Goal: Task Accomplishment & Management: Manage account settings

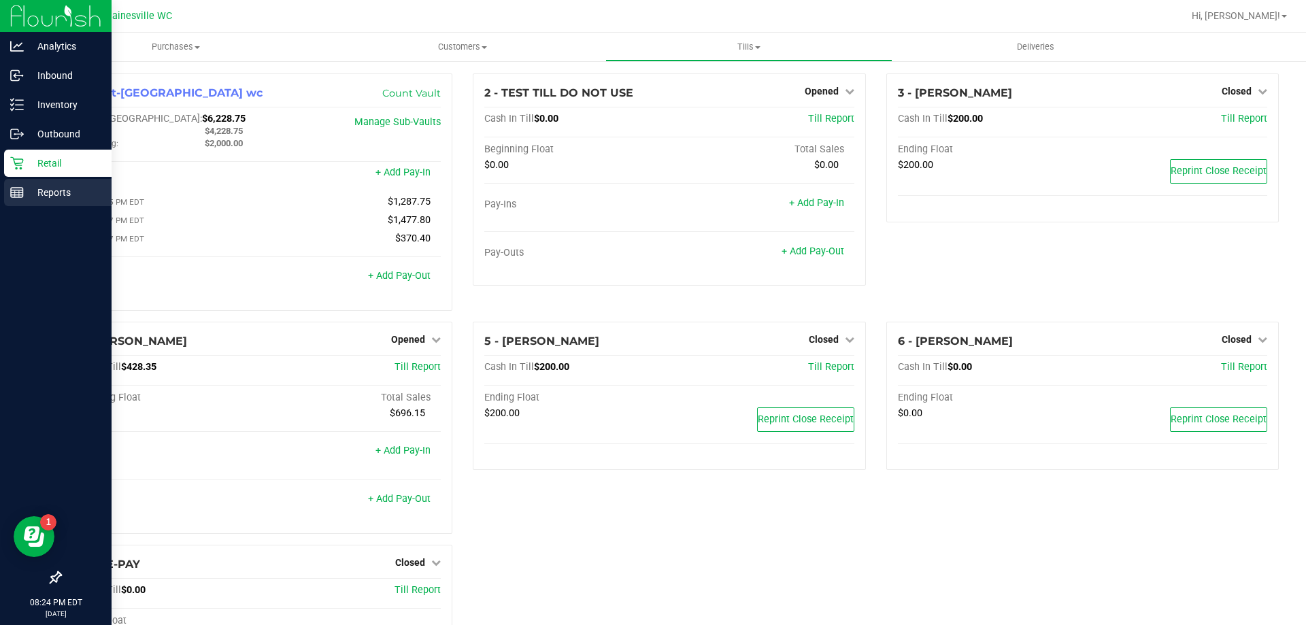
click at [57, 192] on p "Reports" at bounding box center [65, 192] width 82 height 16
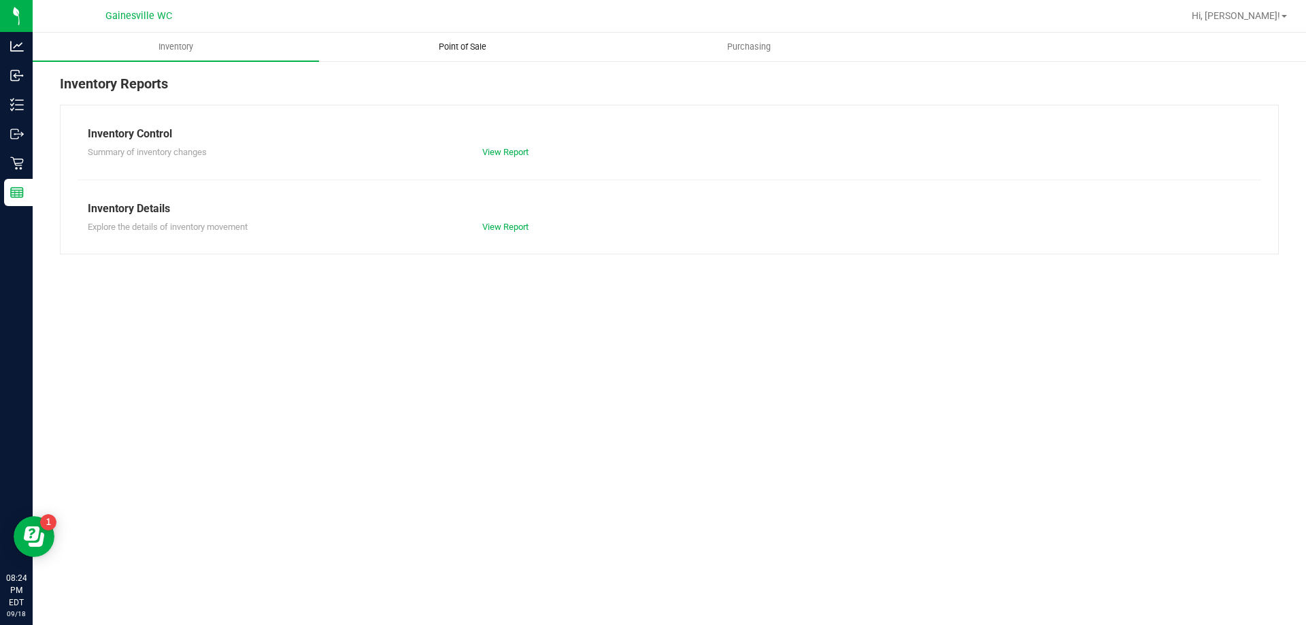
click at [477, 48] on span "Point of Sale" at bounding box center [462, 47] width 84 height 12
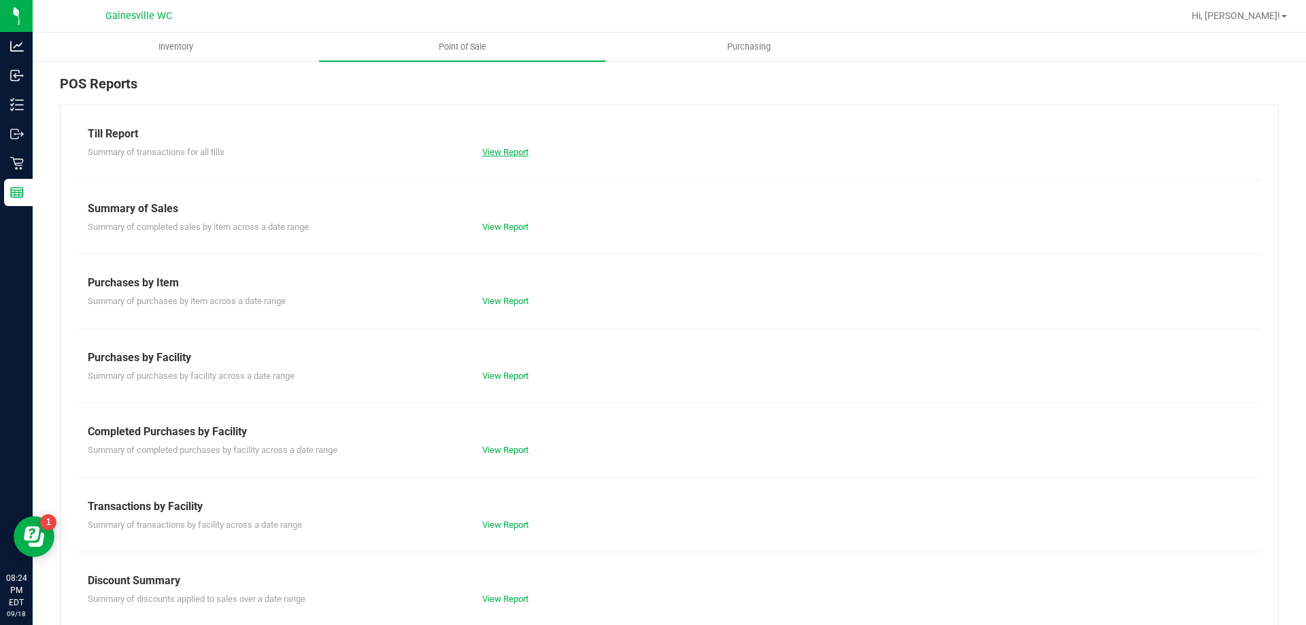
click at [493, 153] on link "View Report" at bounding box center [505, 152] width 46 height 10
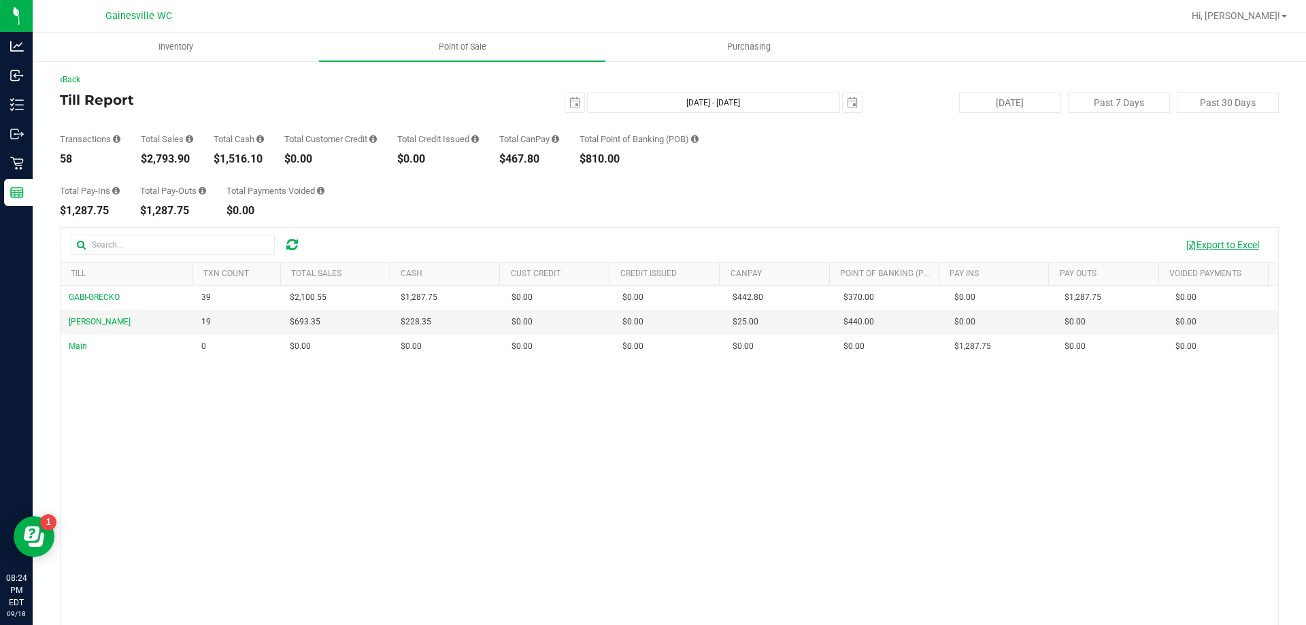
click at [1210, 237] on button "Export to Excel" at bounding box center [1221, 244] width 91 height 23
click at [1206, 245] on button "Export to Excel" at bounding box center [1221, 244] width 91 height 23
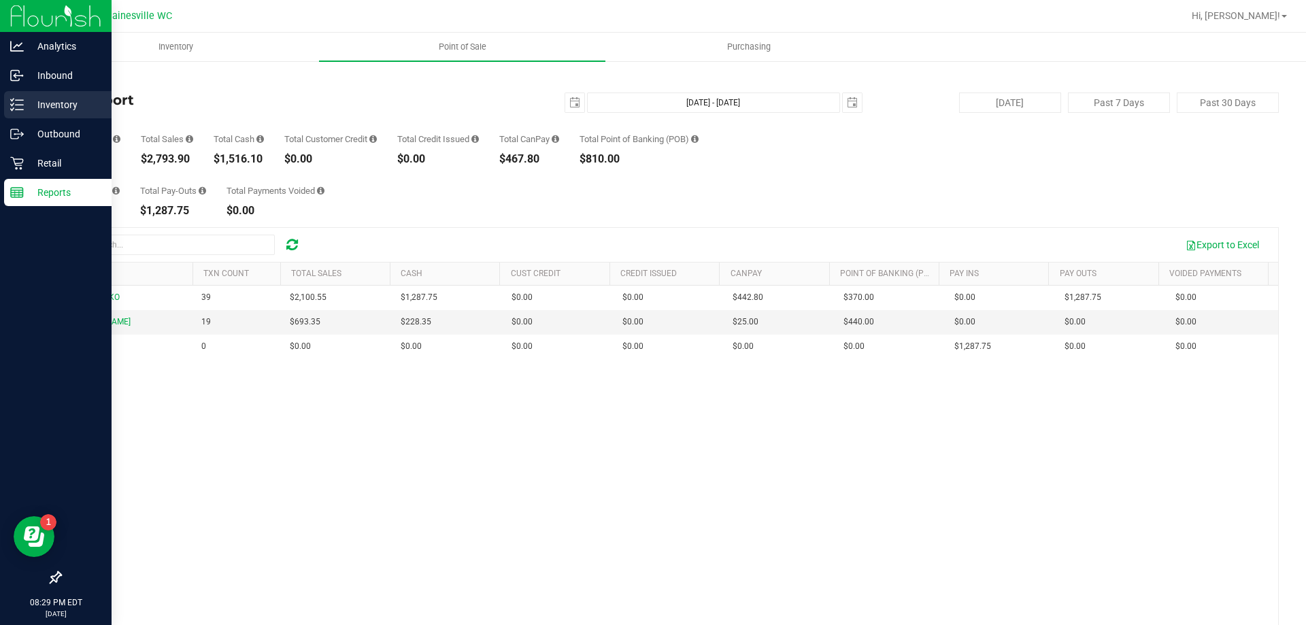
click at [54, 109] on p "Inventory" at bounding box center [65, 105] width 82 height 16
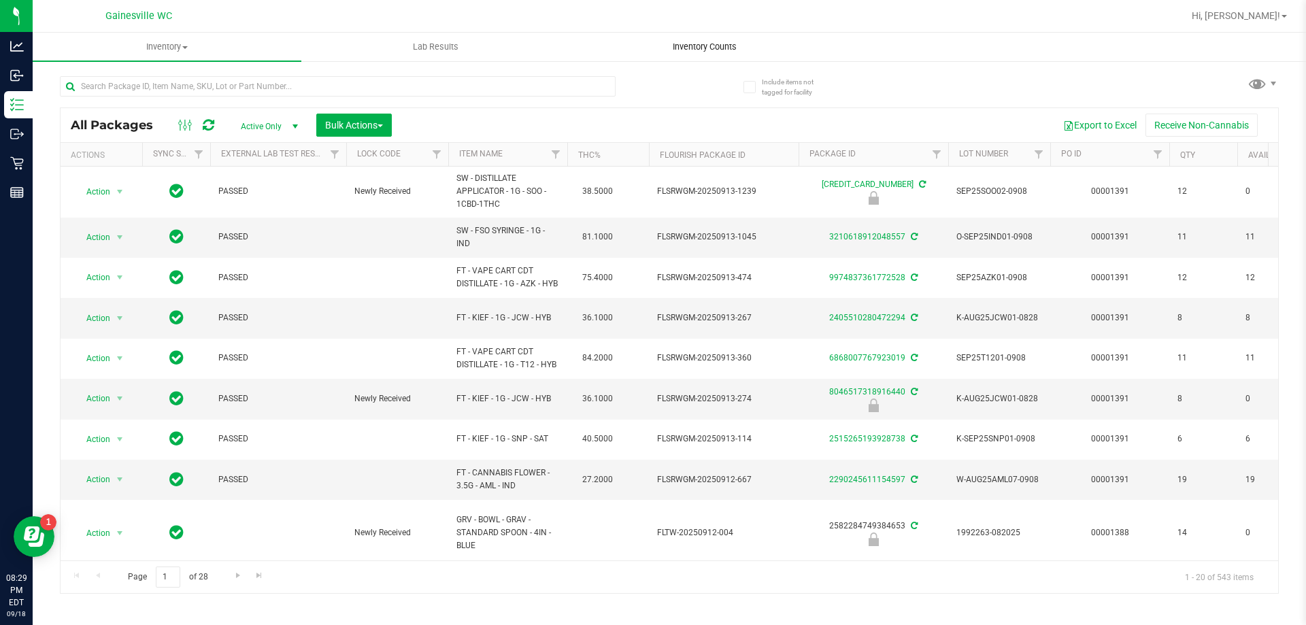
click at [722, 47] on span "Inventory Counts" at bounding box center [704, 47] width 101 height 12
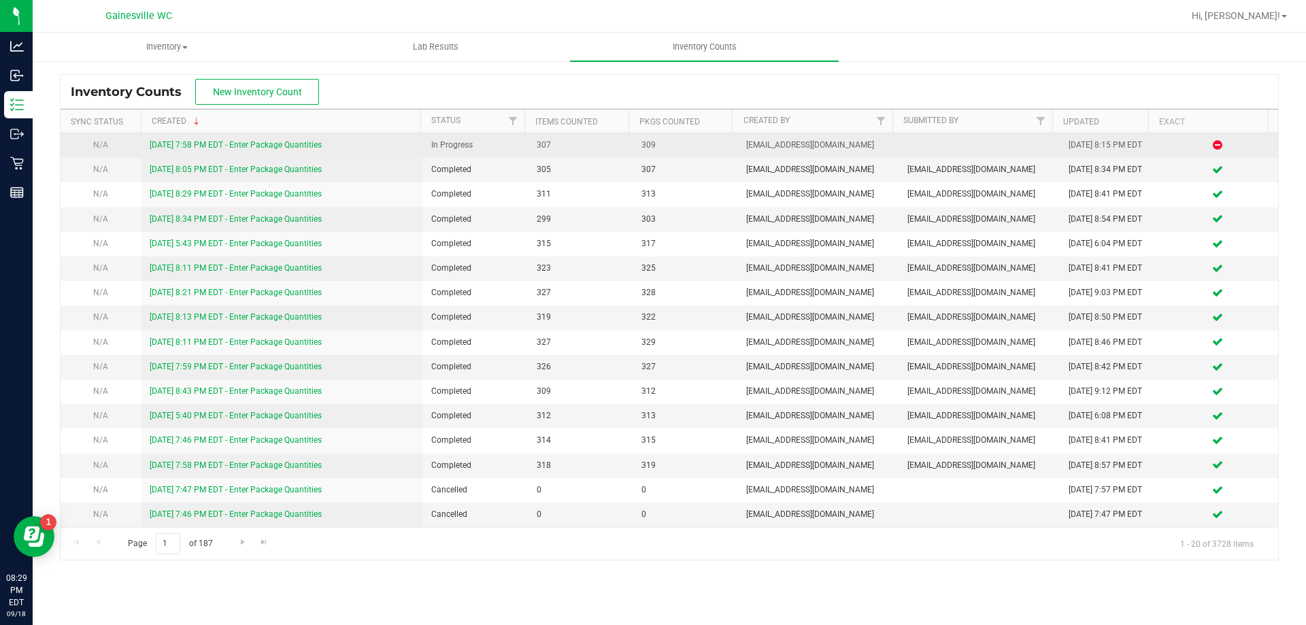
click at [214, 146] on link "[DATE] 7:58 PM EDT - Enter Package Quantities" at bounding box center [236, 145] width 172 height 10
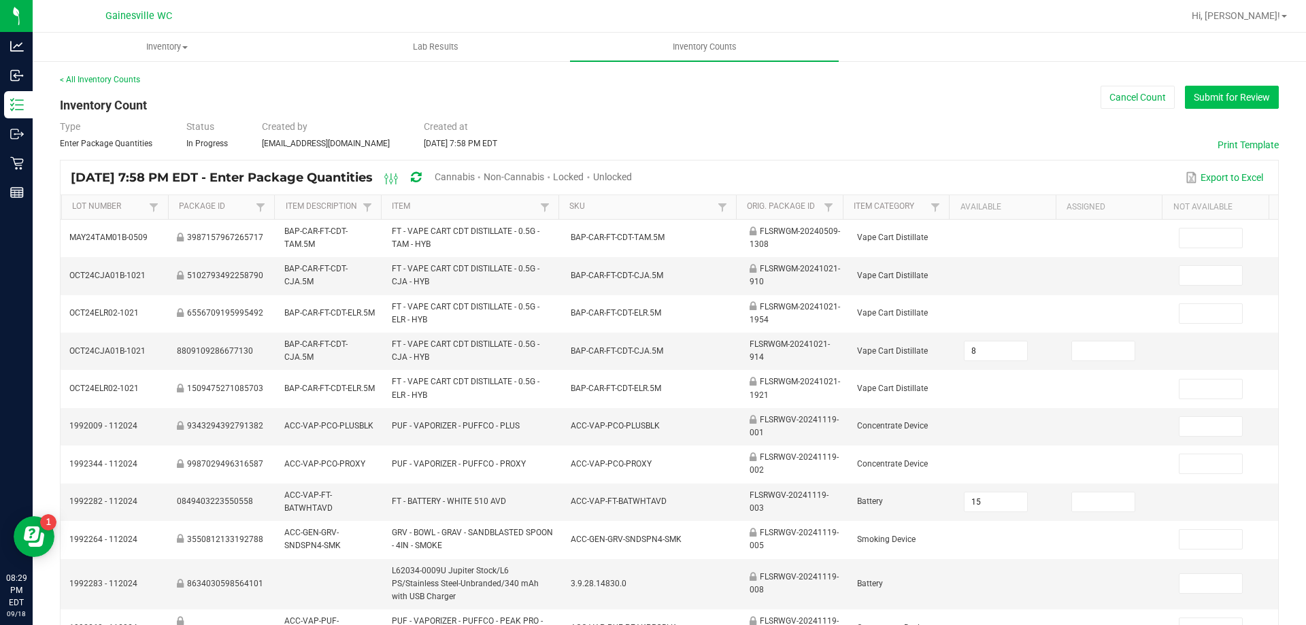
click at [1192, 102] on button "Submit for Review" at bounding box center [1232, 97] width 94 height 23
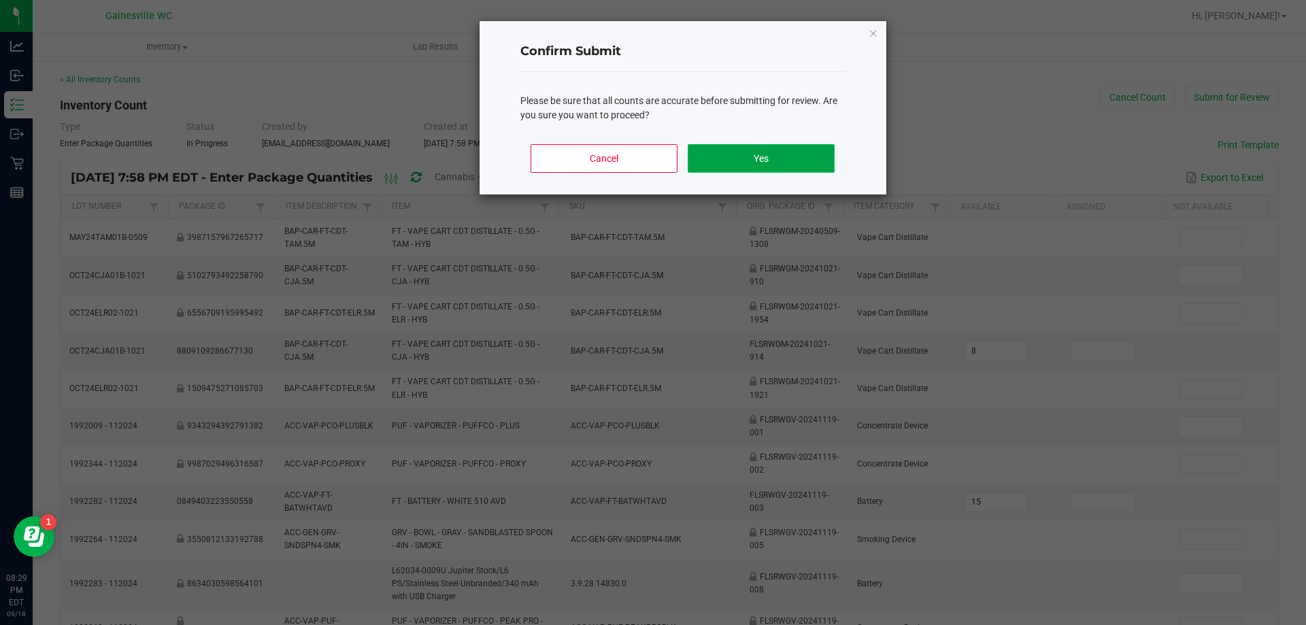
click at [779, 159] on button "Yes" at bounding box center [760, 158] width 146 height 29
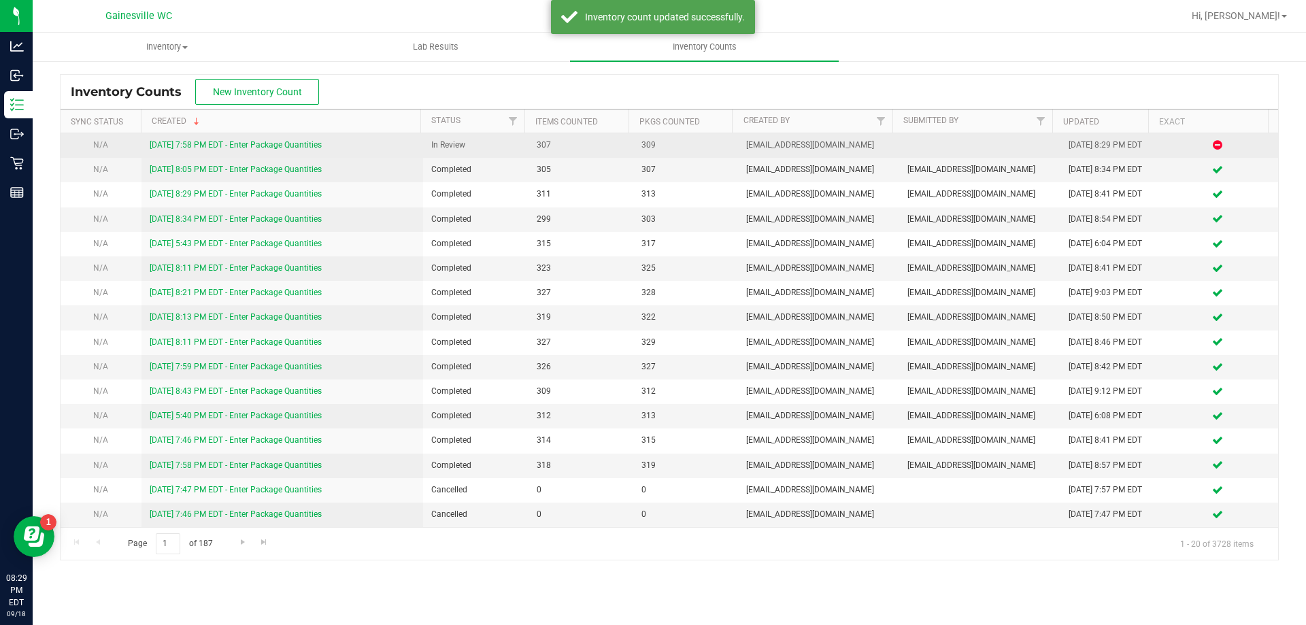
click at [180, 149] on link "[DATE] 7:58 PM EDT - Enter Package Quantities" at bounding box center [236, 145] width 172 height 10
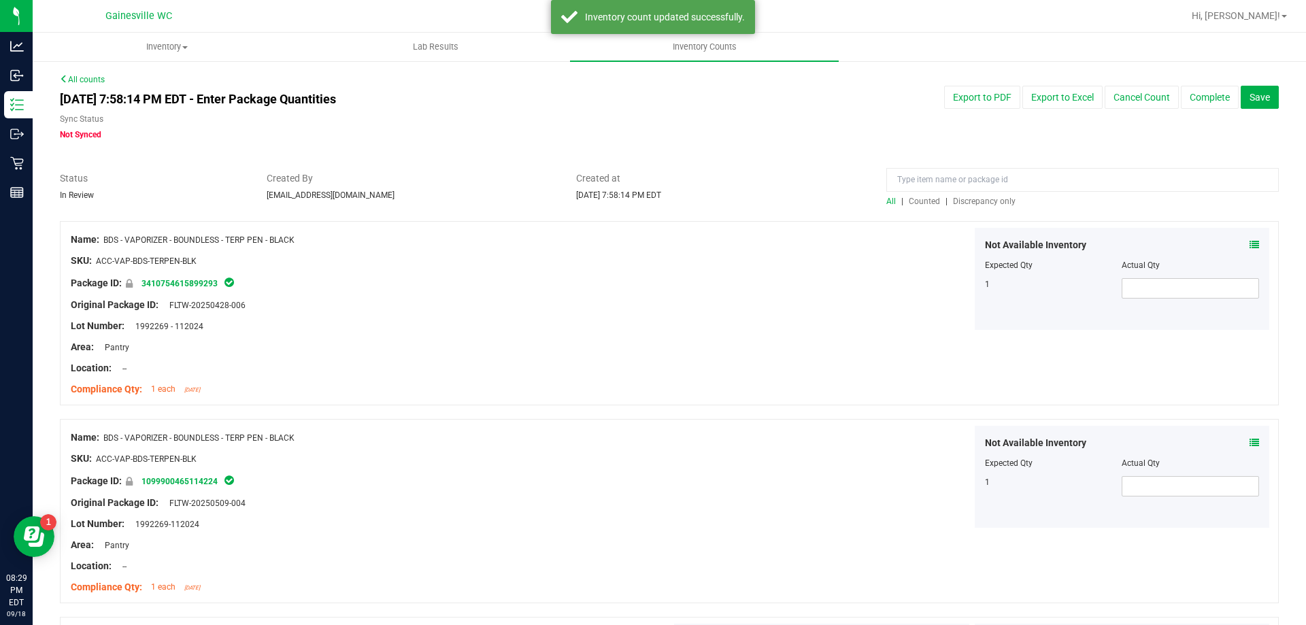
click at [972, 203] on span "Discrepancy only" at bounding box center [984, 202] width 63 height 10
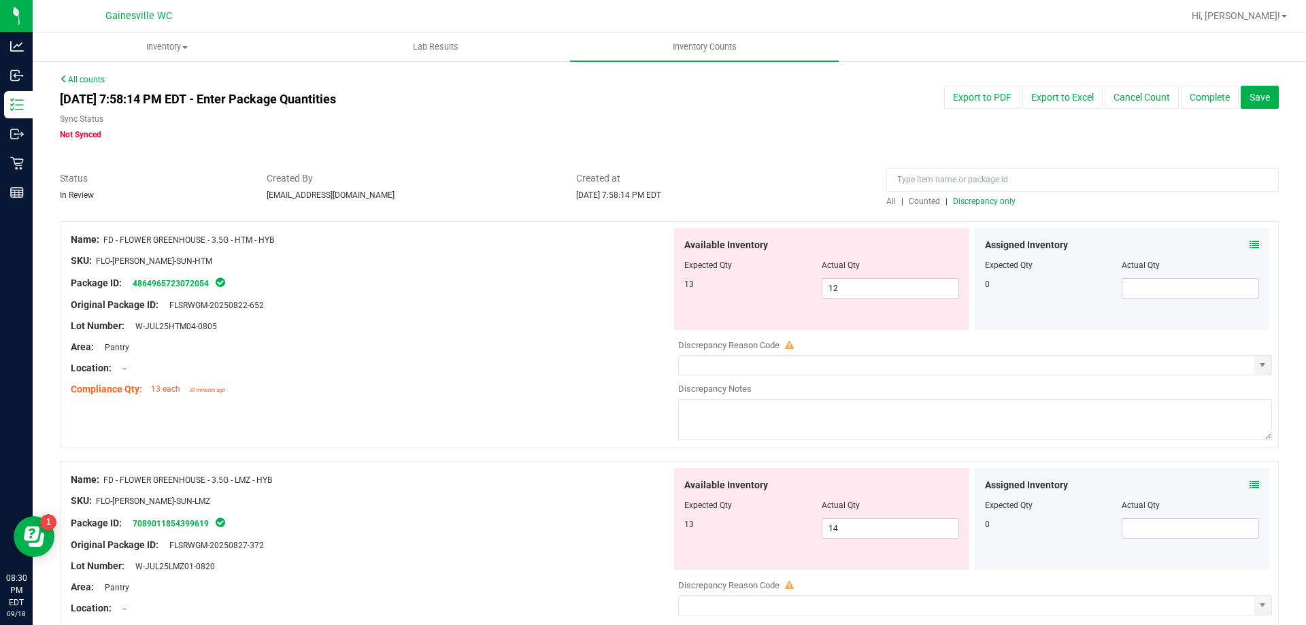
click at [1249, 245] on icon at bounding box center [1254, 245] width 10 height 10
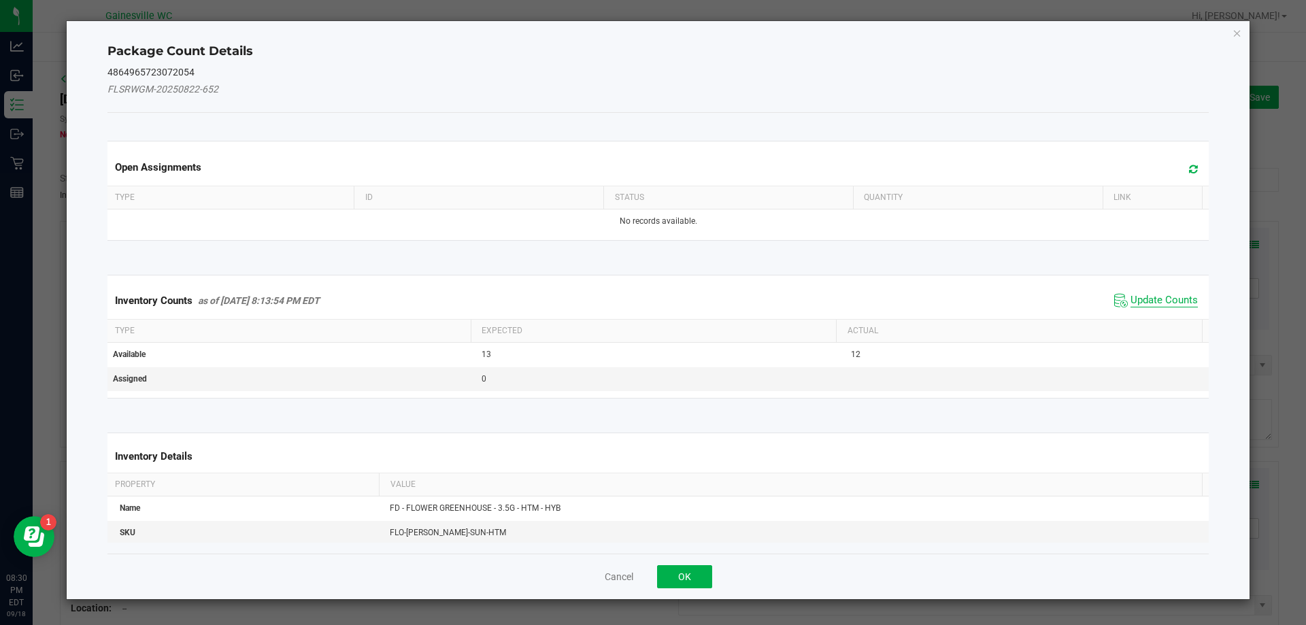
click at [1151, 299] on span "Update Counts" at bounding box center [1163, 301] width 67 height 14
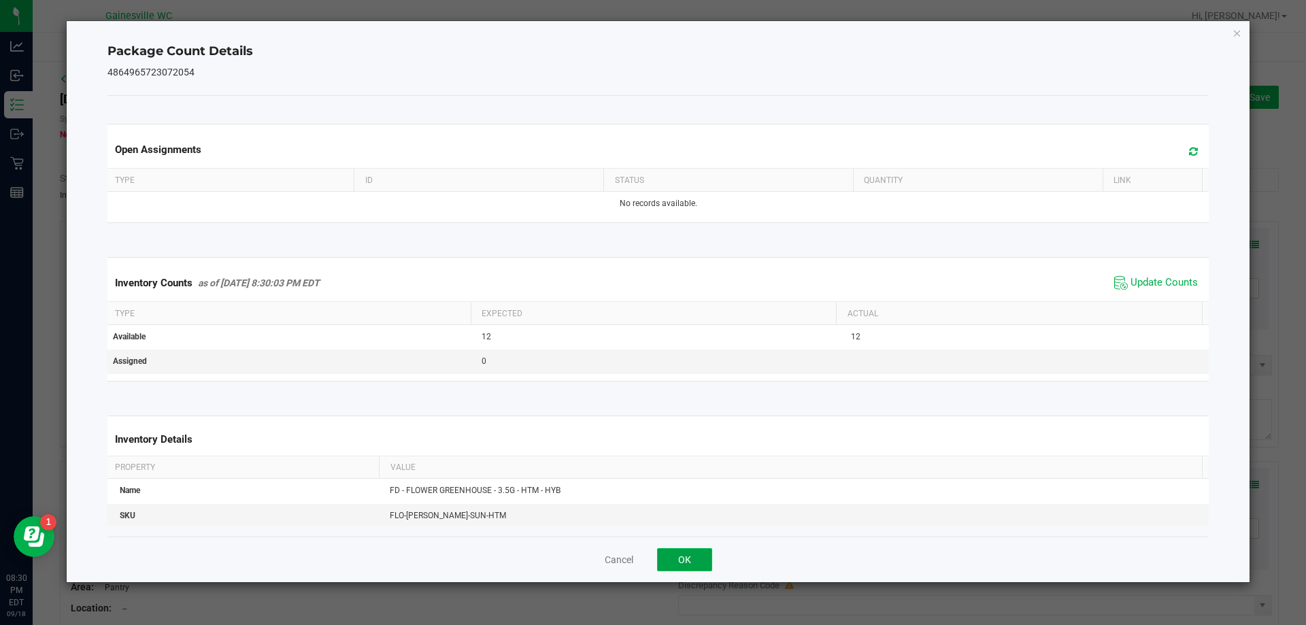
click at [690, 562] on button "OK" at bounding box center [684, 559] width 55 height 23
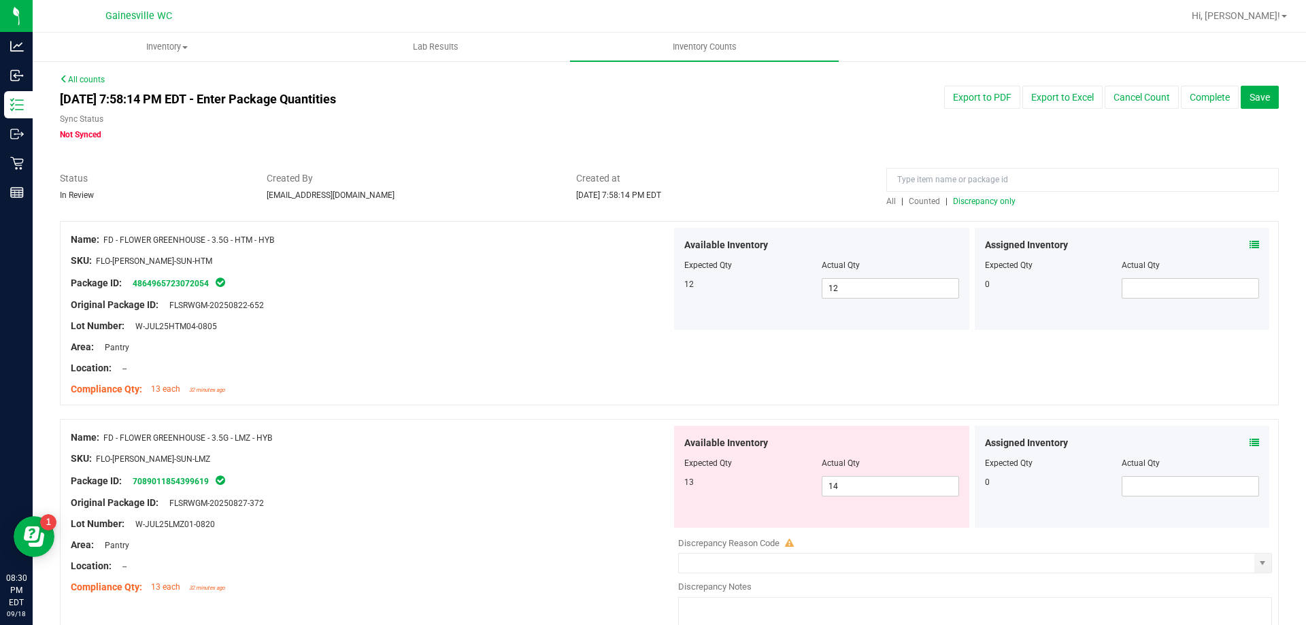
click at [1249, 439] on icon at bounding box center [1254, 443] width 10 height 10
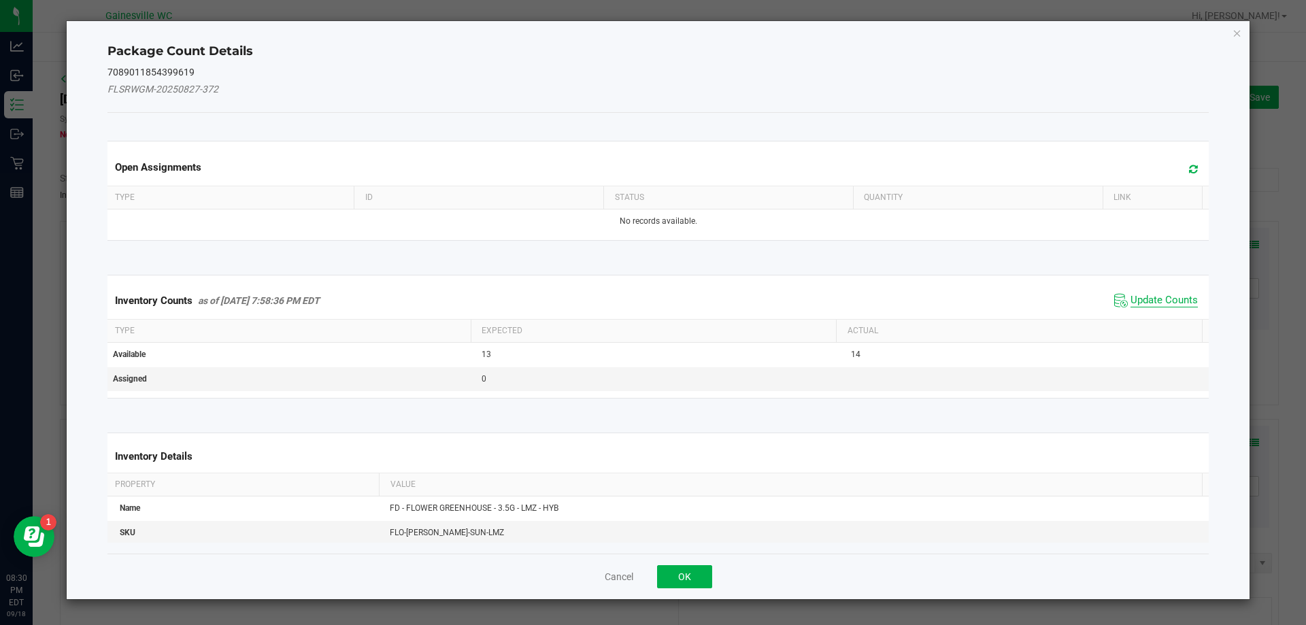
click at [1151, 303] on span "Update Counts" at bounding box center [1163, 301] width 67 height 14
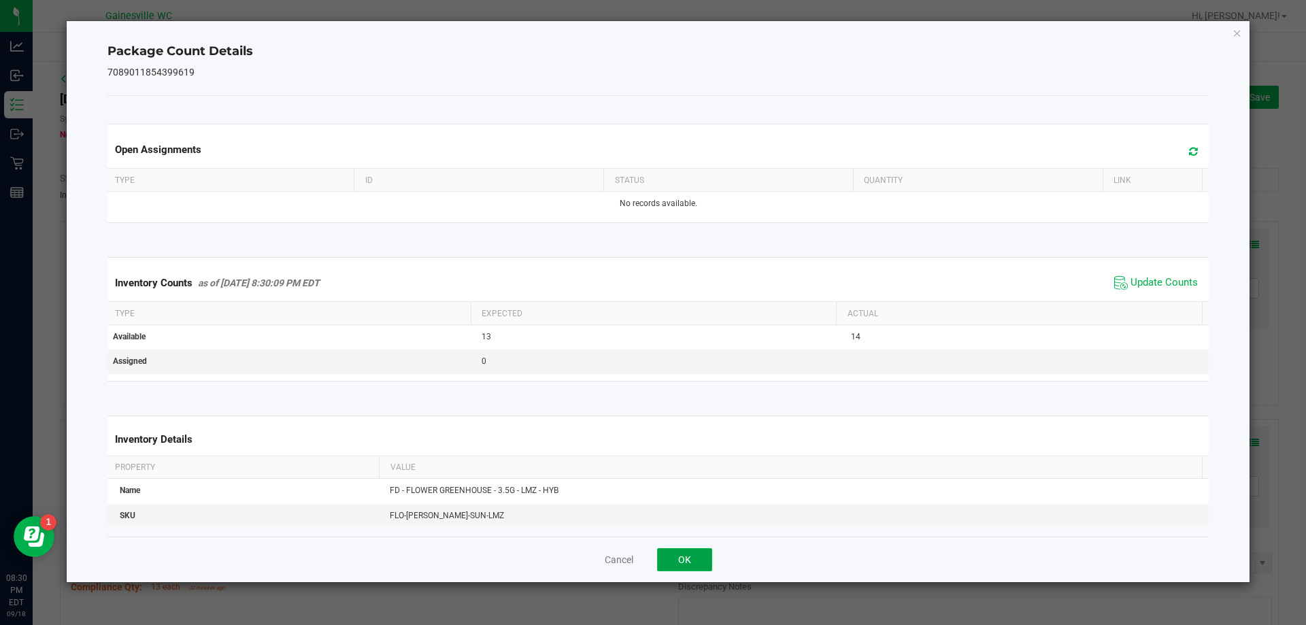
click at [687, 556] on button "OK" at bounding box center [684, 559] width 55 height 23
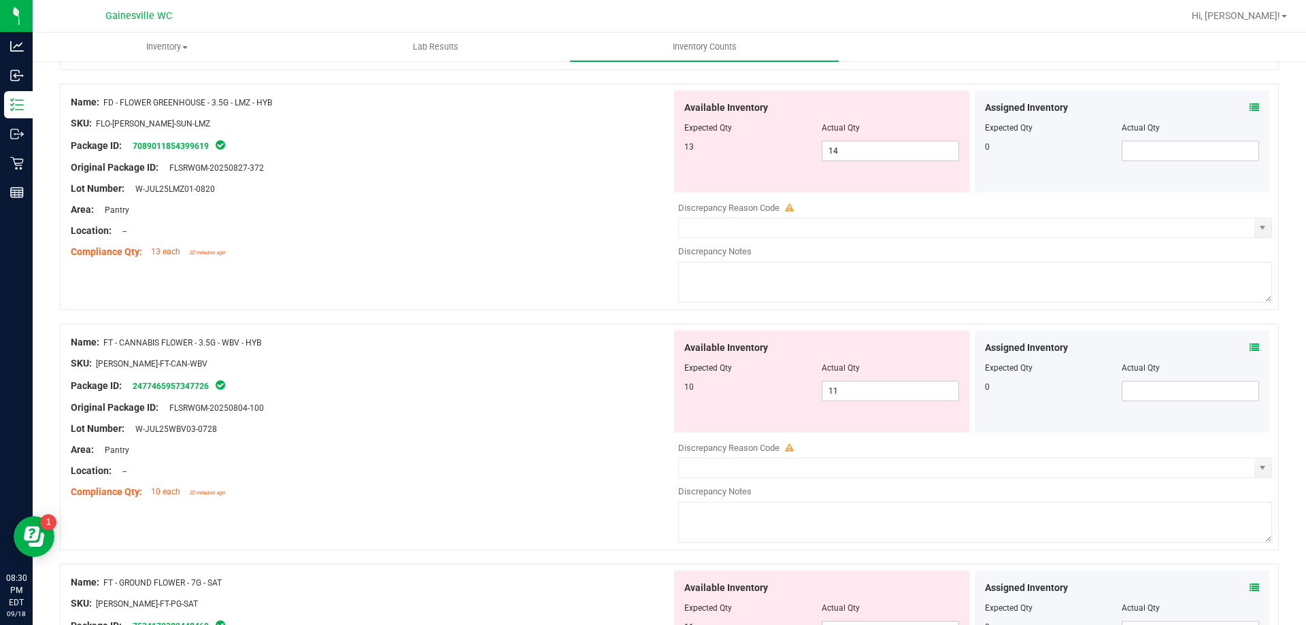
scroll to position [340, 0]
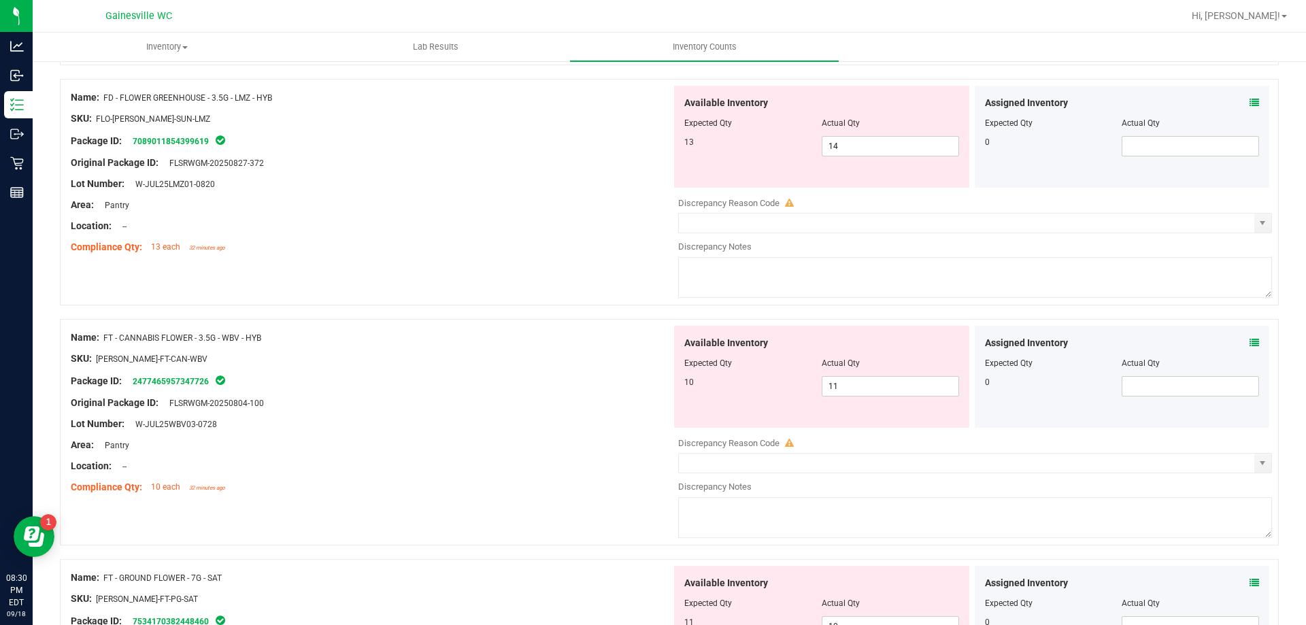
click at [1249, 340] on icon at bounding box center [1254, 343] width 10 height 10
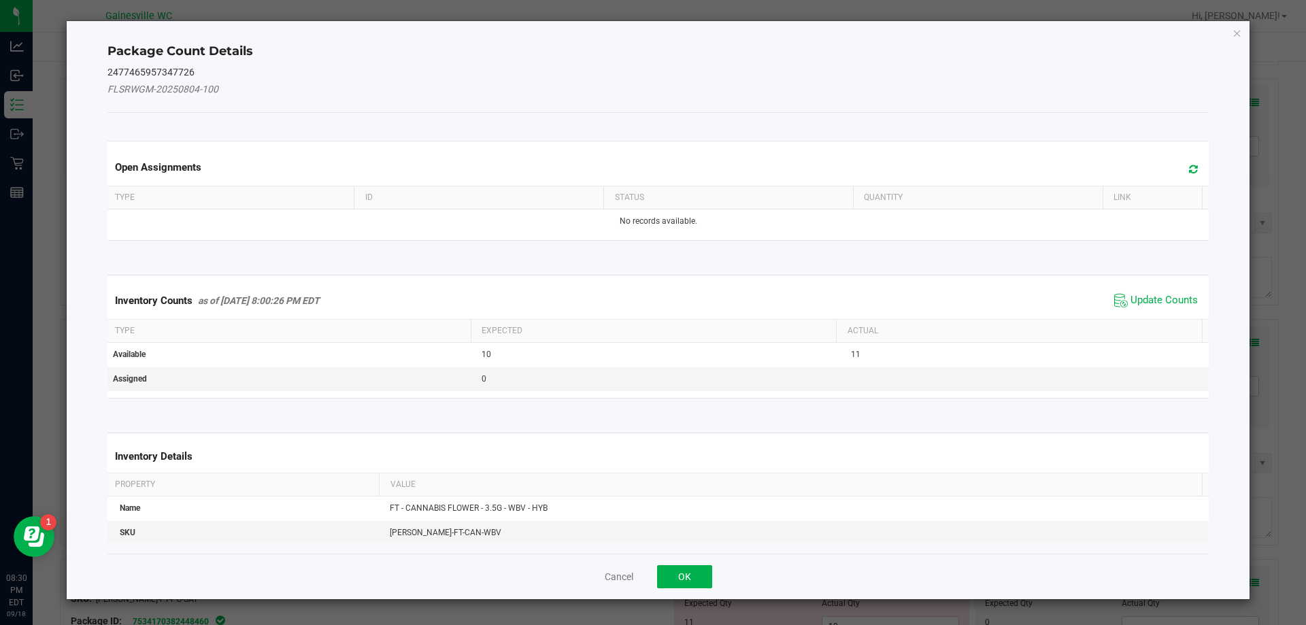
click at [1166, 292] on span "Update Counts" at bounding box center [1155, 300] width 90 height 20
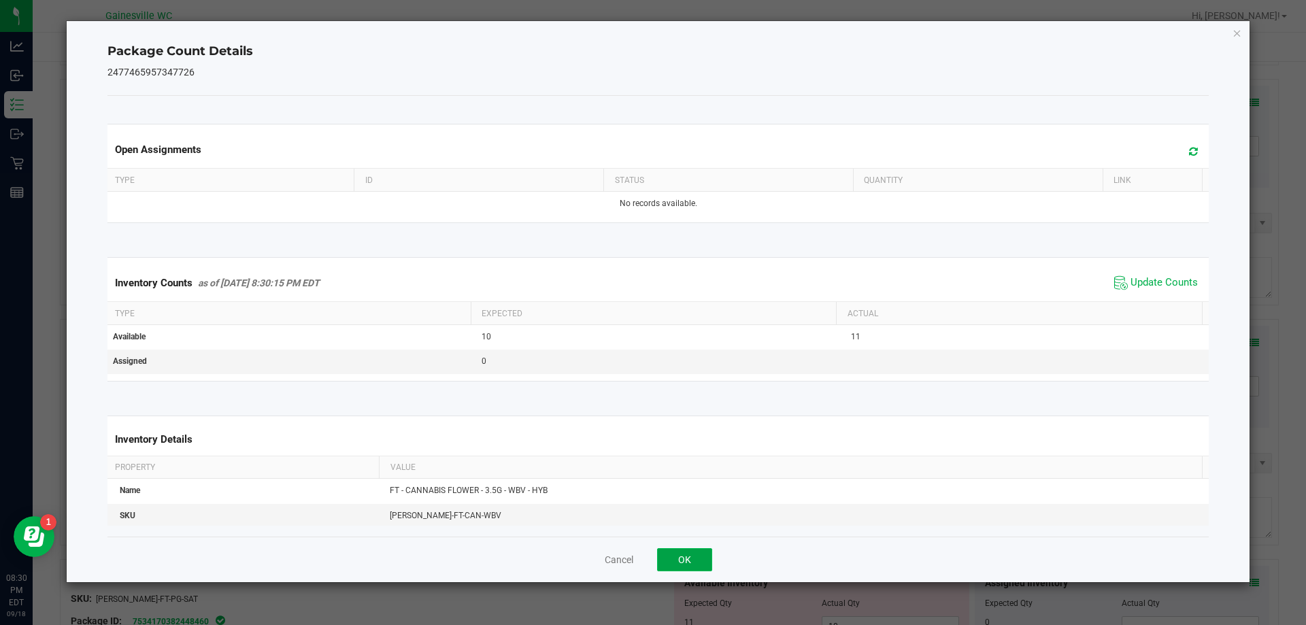
click at [702, 563] on button "OK" at bounding box center [684, 559] width 55 height 23
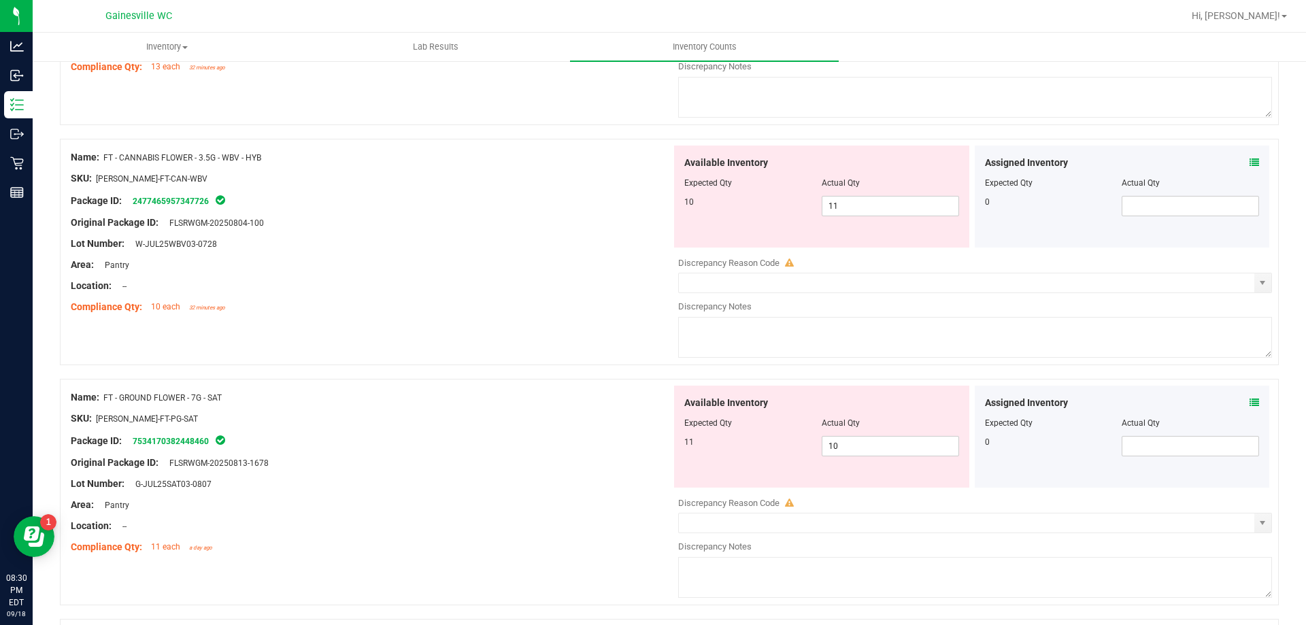
scroll to position [544, 0]
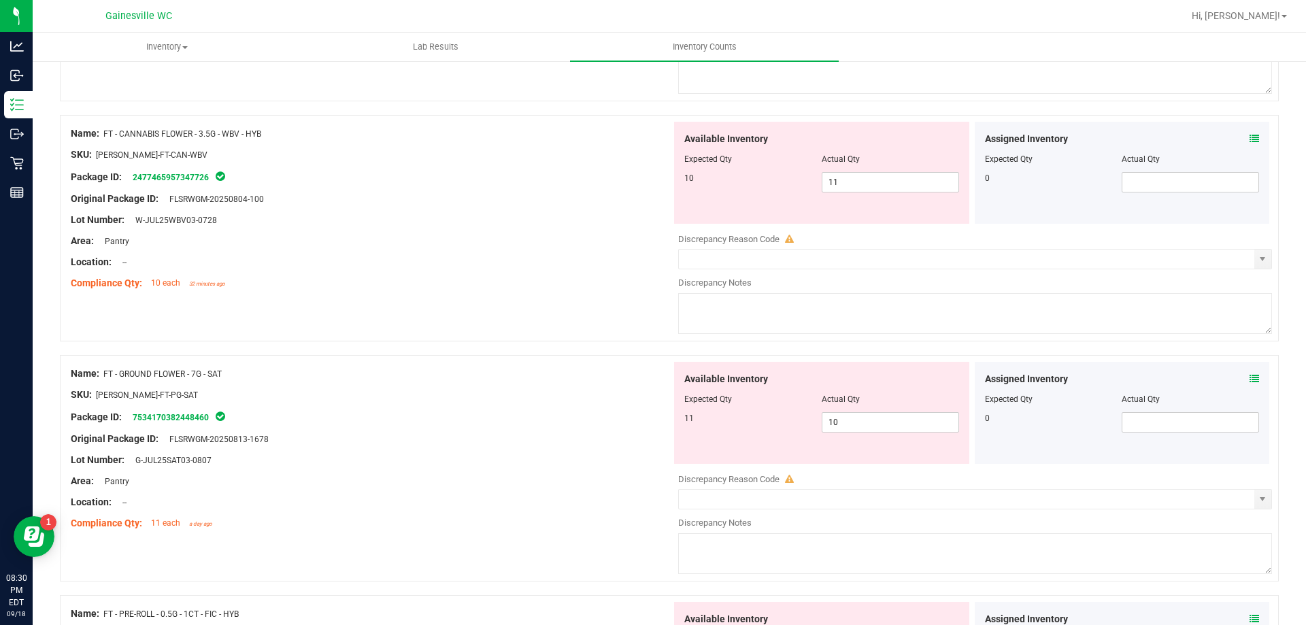
click at [1249, 379] on icon at bounding box center [1254, 379] width 10 height 10
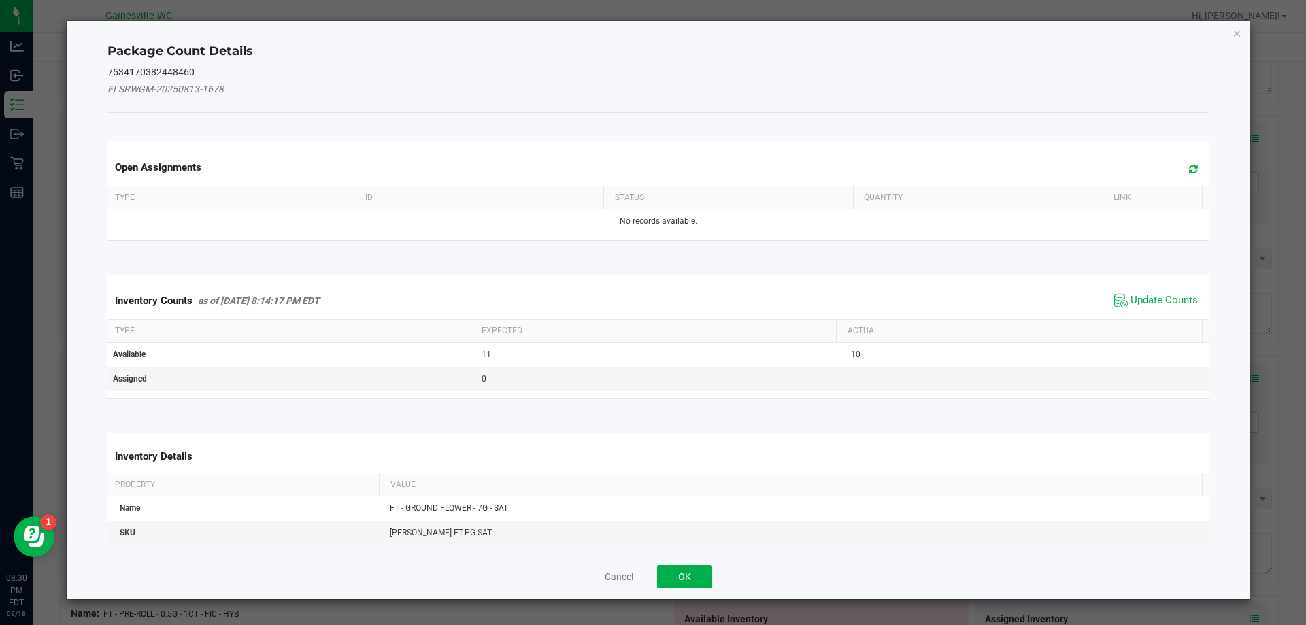
click at [1146, 296] on span "Update Counts" at bounding box center [1163, 301] width 67 height 14
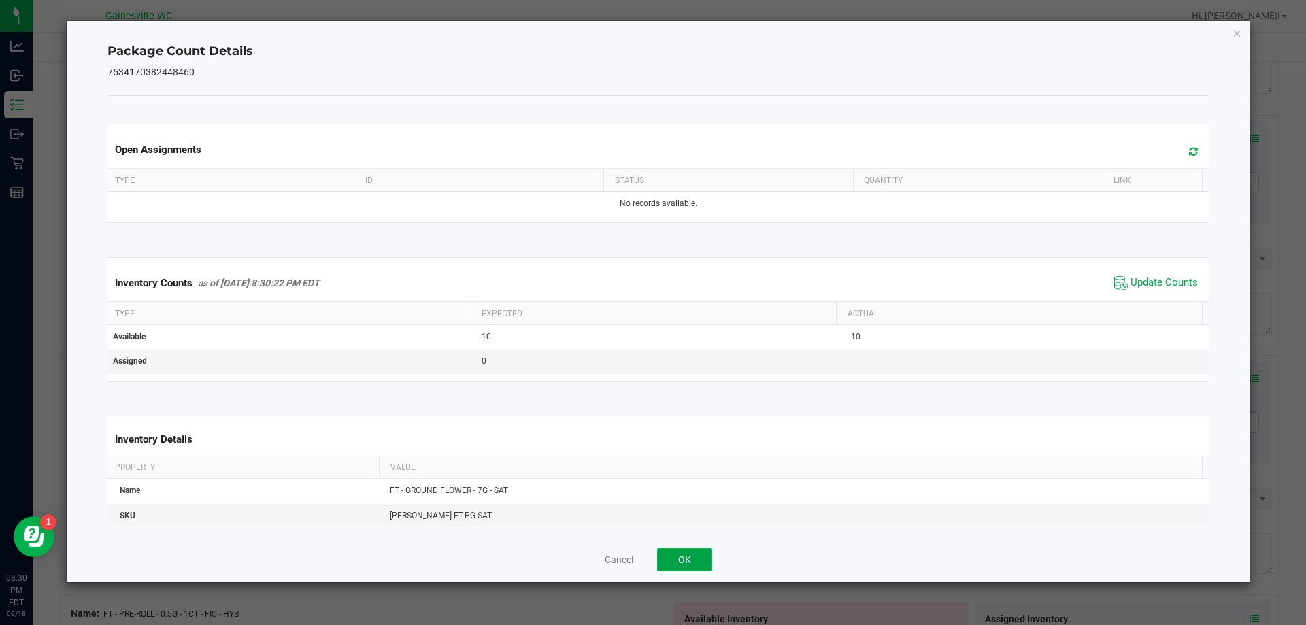
click at [692, 563] on button "OK" at bounding box center [684, 559] width 55 height 23
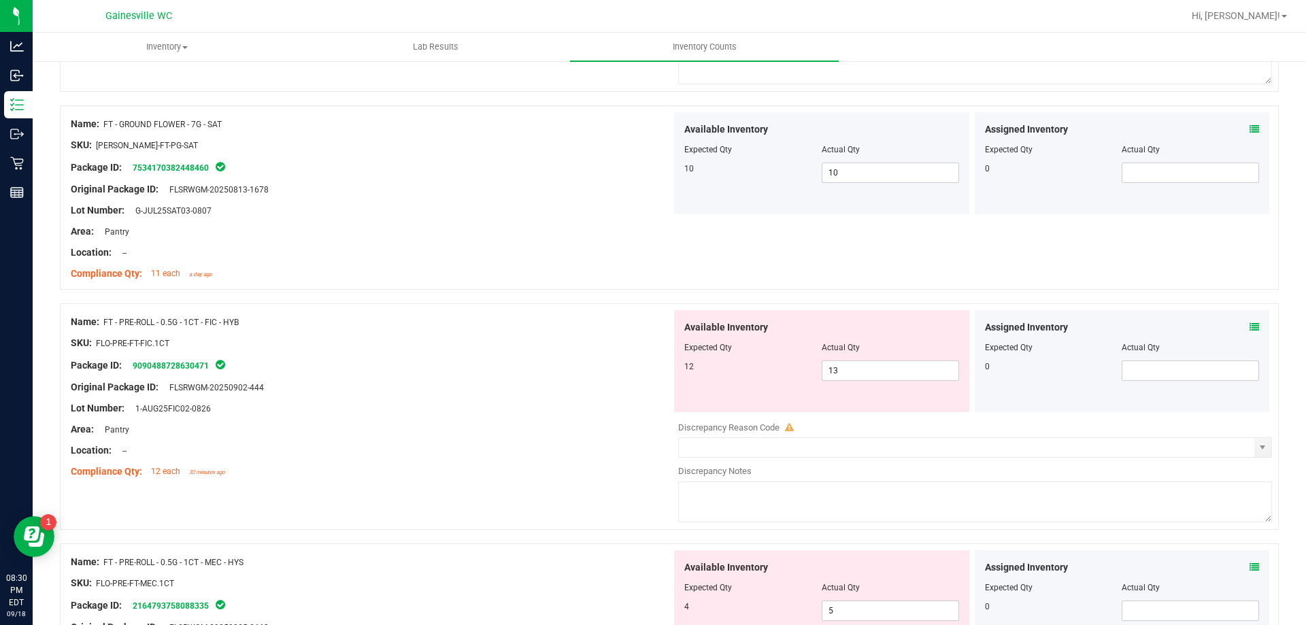
scroll to position [816, 0]
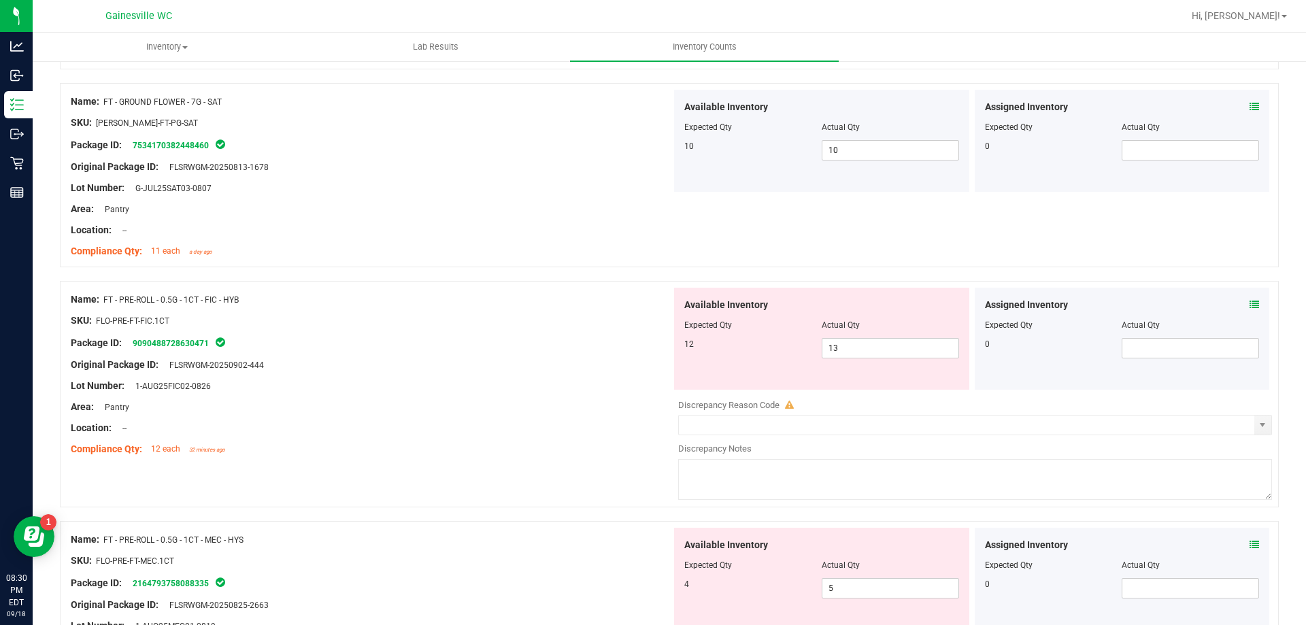
click at [1251, 305] on div "Assigned Inventory Expected Qty Actual Qty 0" at bounding box center [1121, 339] width 295 height 102
click at [1249, 307] on icon at bounding box center [1254, 305] width 10 height 10
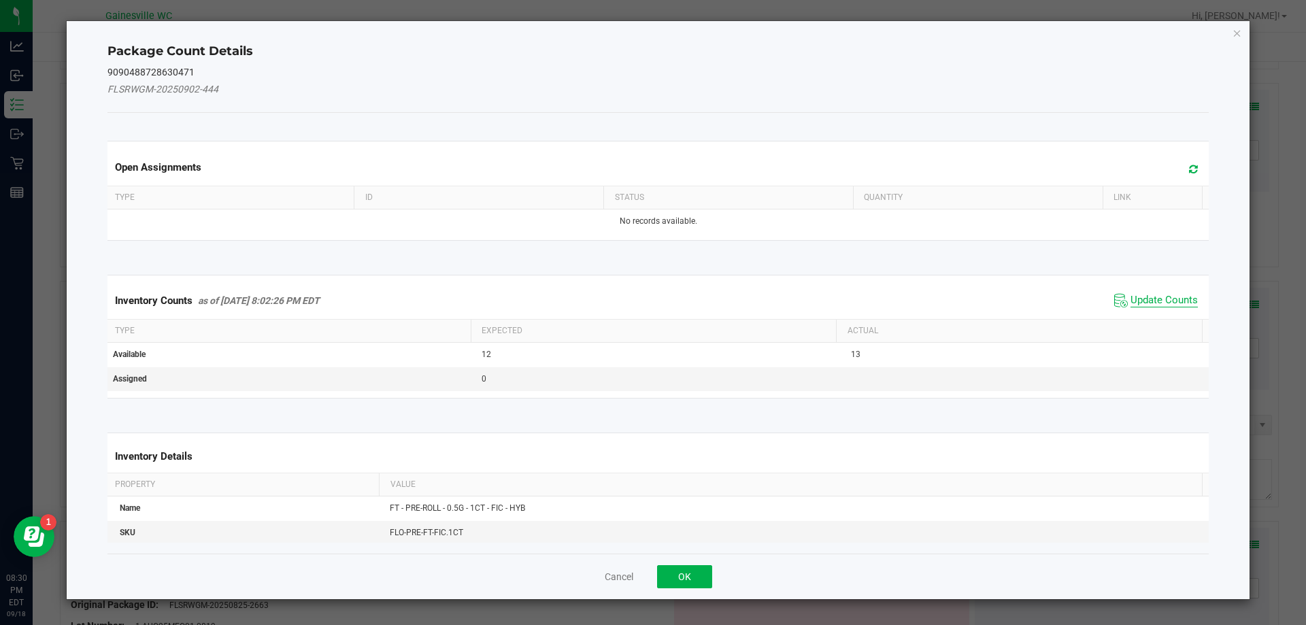
click at [1146, 296] on span "Update Counts" at bounding box center [1163, 301] width 67 height 14
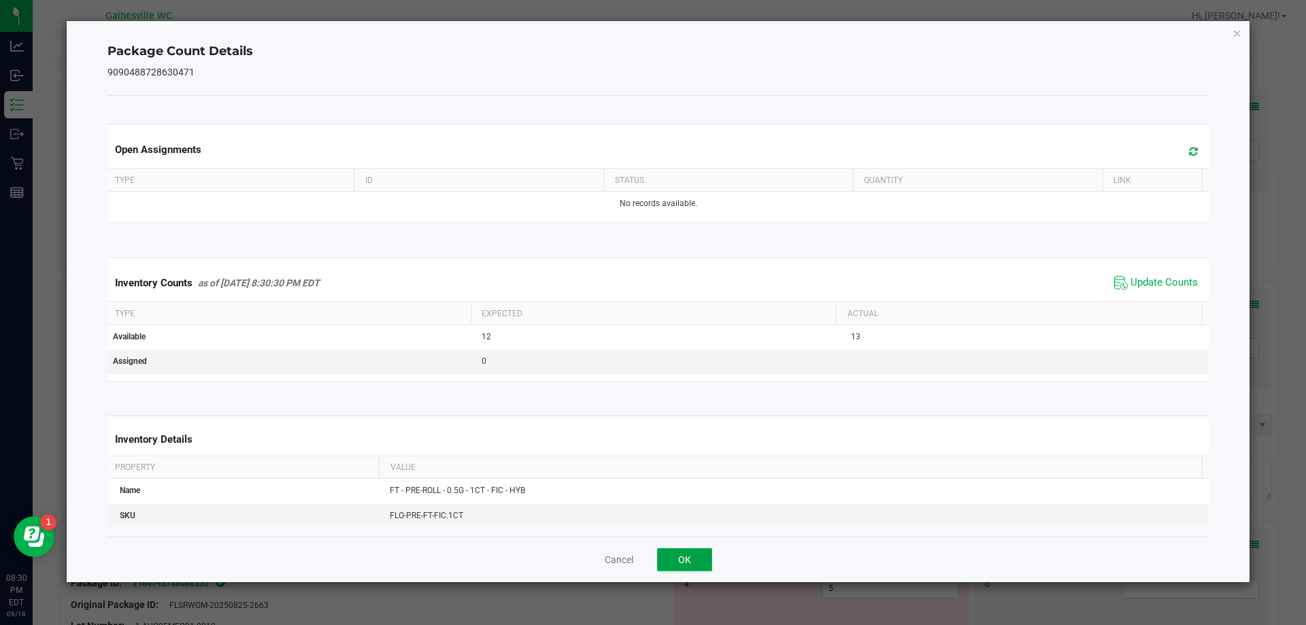
click at [667, 560] on button "OK" at bounding box center [684, 559] width 55 height 23
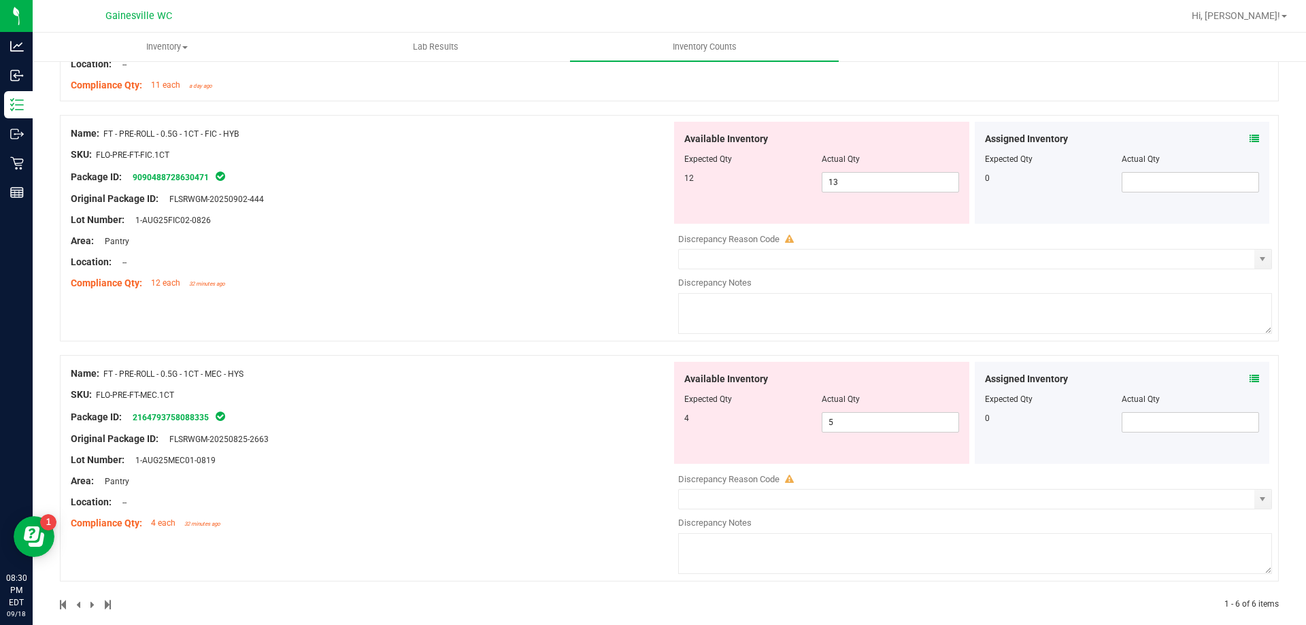
scroll to position [998, 0]
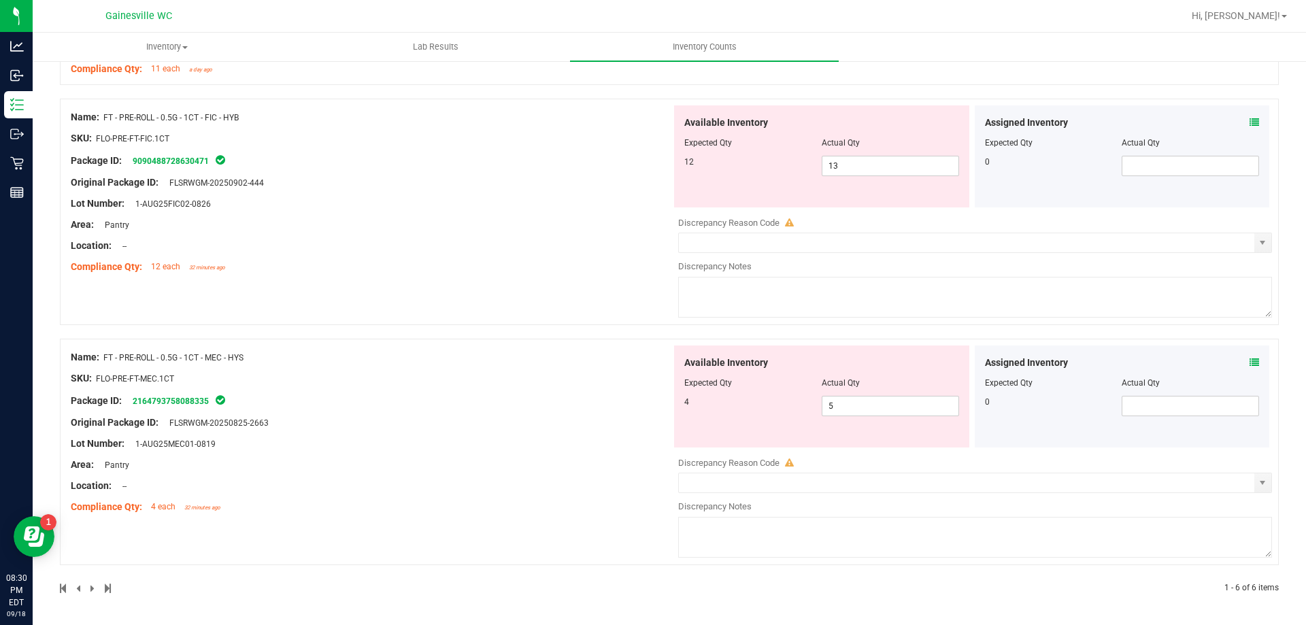
click at [1249, 364] on icon at bounding box center [1254, 363] width 10 height 10
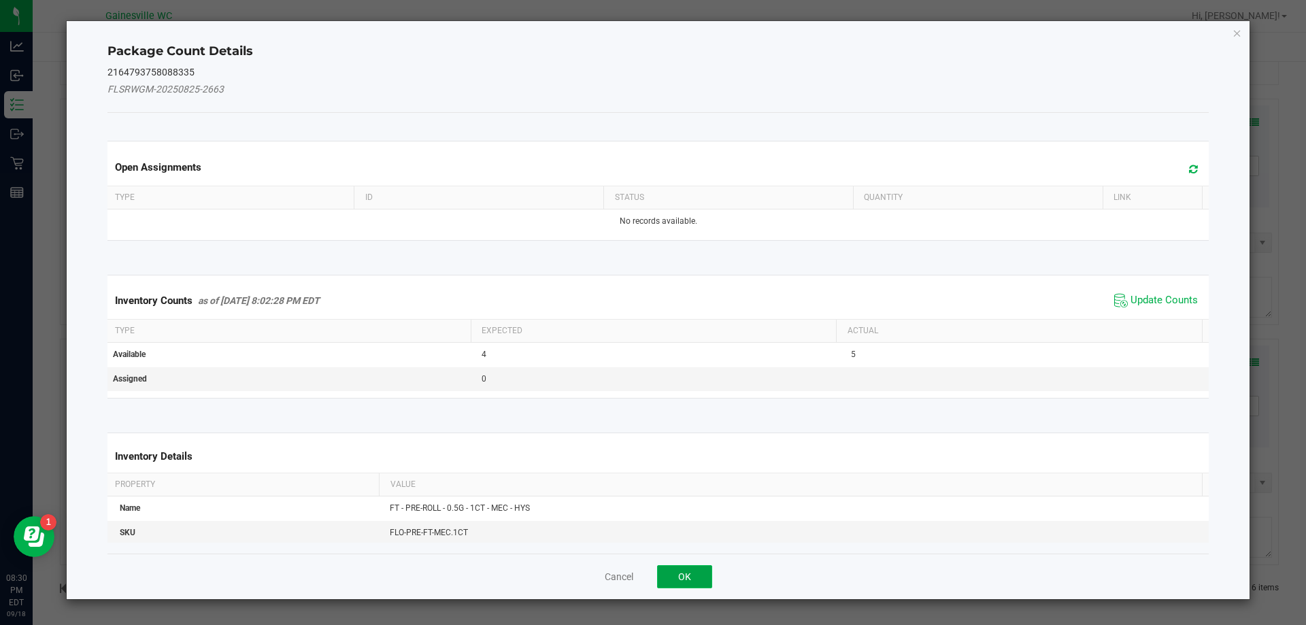
click at [679, 569] on button "OK" at bounding box center [684, 576] width 55 height 23
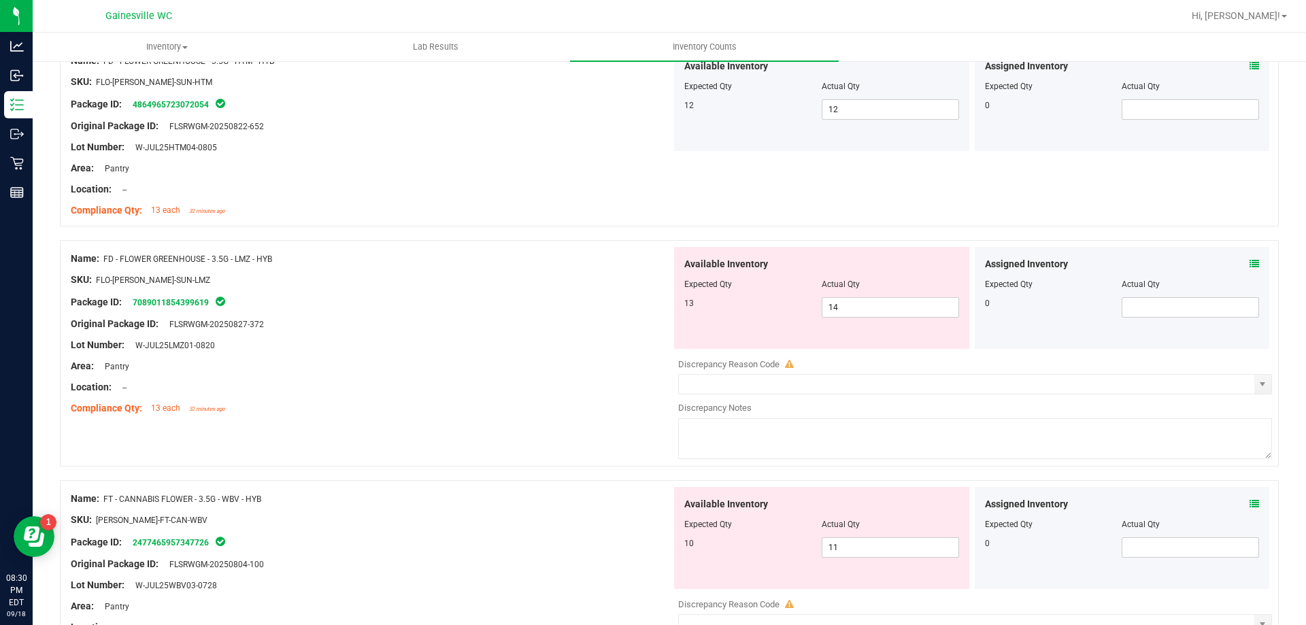
scroll to position [0, 0]
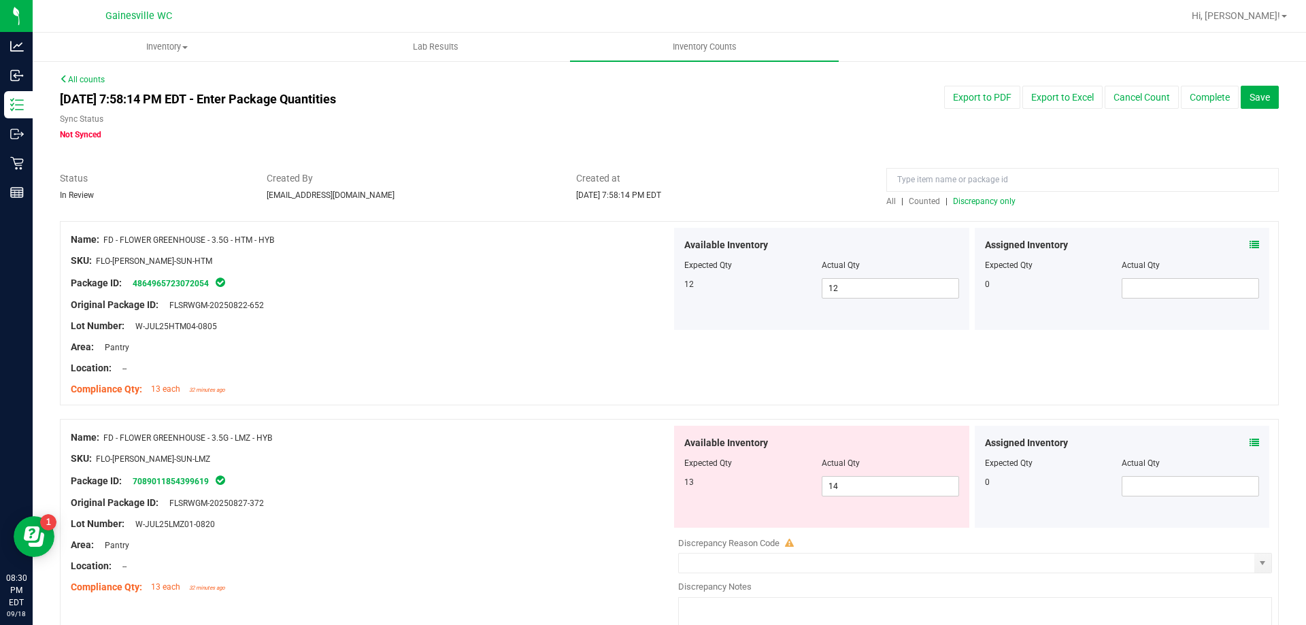
click at [997, 201] on span "Discrepancy only" at bounding box center [984, 202] width 63 height 10
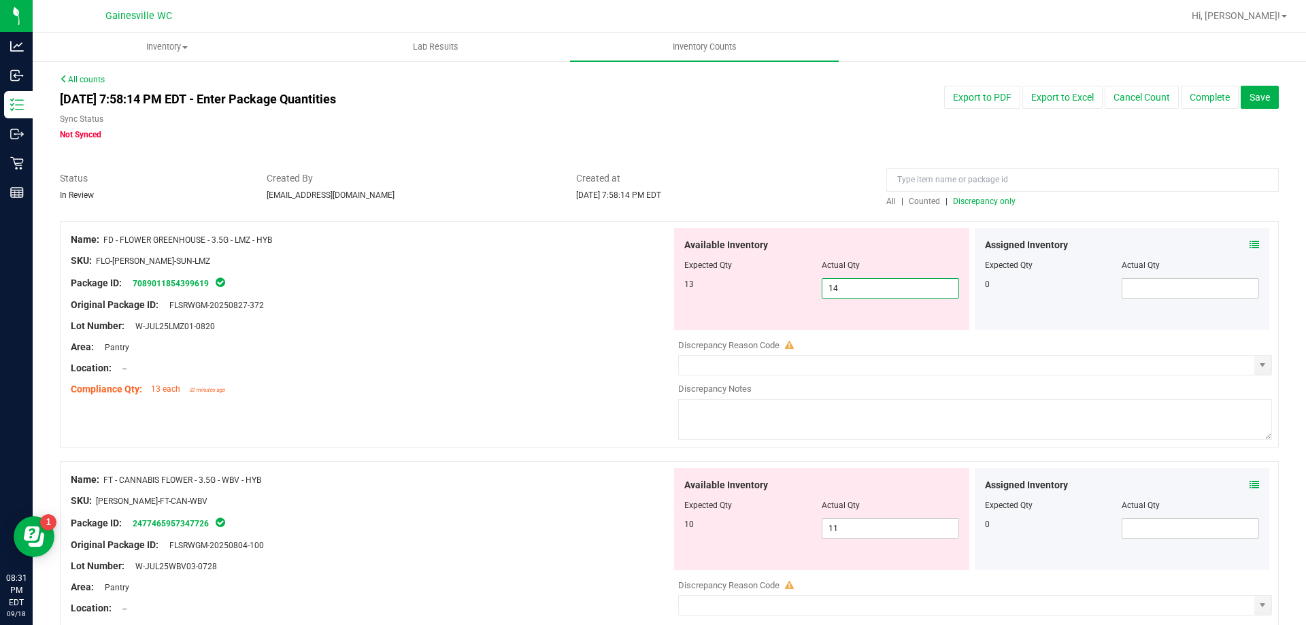
drag, startPoint x: 847, startPoint y: 292, endPoint x: 751, endPoint y: 296, distance: 95.3
click at [751, 296] on div "13 14 14" at bounding box center [821, 288] width 275 height 20
type input "13"
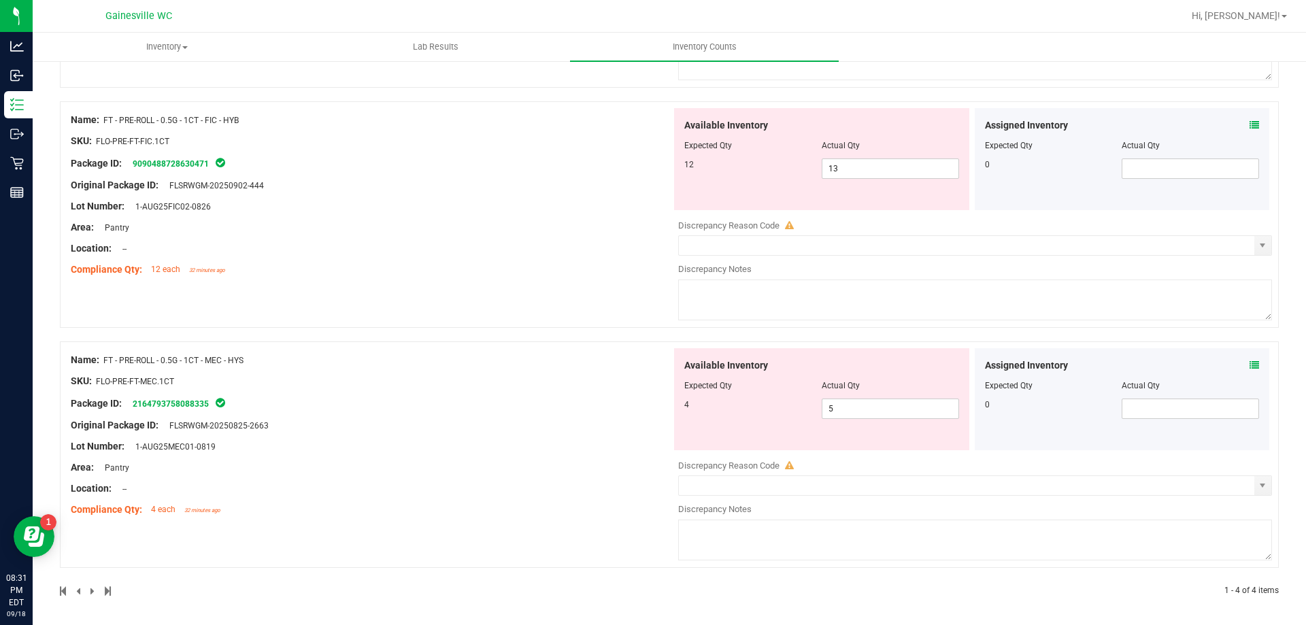
scroll to position [560, 0]
drag, startPoint x: 843, startPoint y: 404, endPoint x: 735, endPoint y: 413, distance: 108.5
click at [743, 413] on div "4 5 5" at bounding box center [821, 406] width 275 height 20
type input "4"
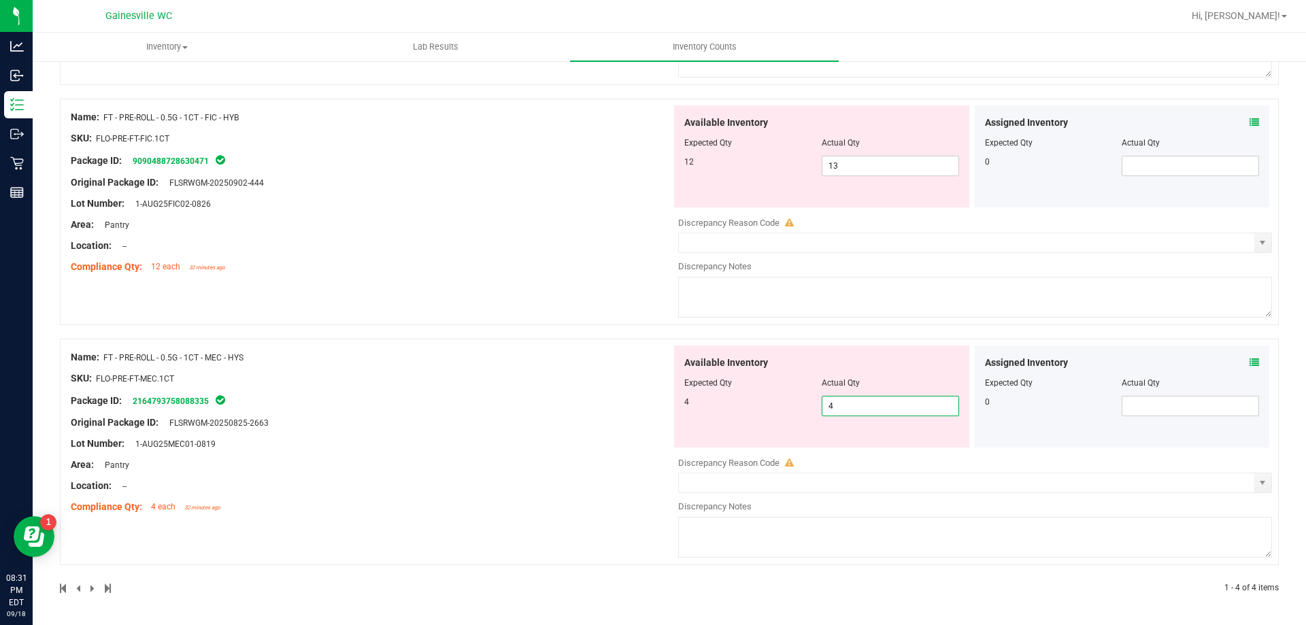
scroll to position [518, 0]
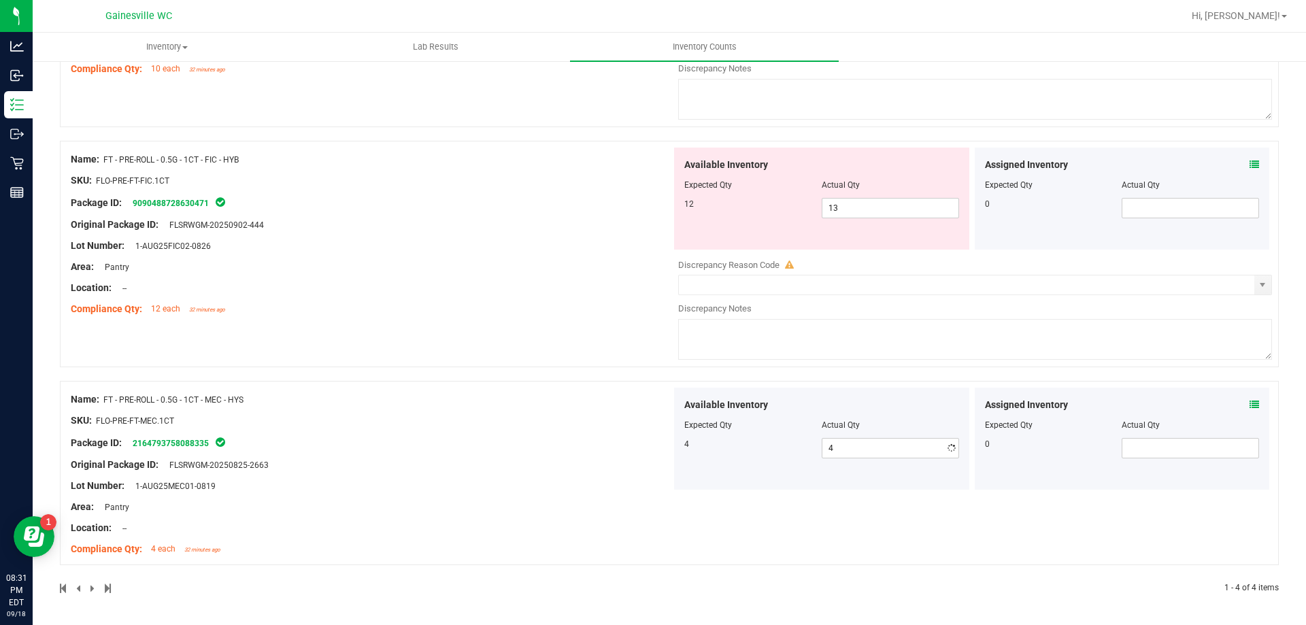
click at [520, 471] on div "Name: FT - PRE-ROLL - 0.5G - 1CT - MEC - HYS SKU: FLO-PRE-FT-MEC.1CT Package ID…" at bounding box center [371, 474] width 600 height 173
drag, startPoint x: 849, startPoint y: 205, endPoint x: 734, endPoint y: 214, distance: 115.3
click at [735, 212] on div "12 13 13" at bounding box center [821, 208] width 275 height 20
type input "12"
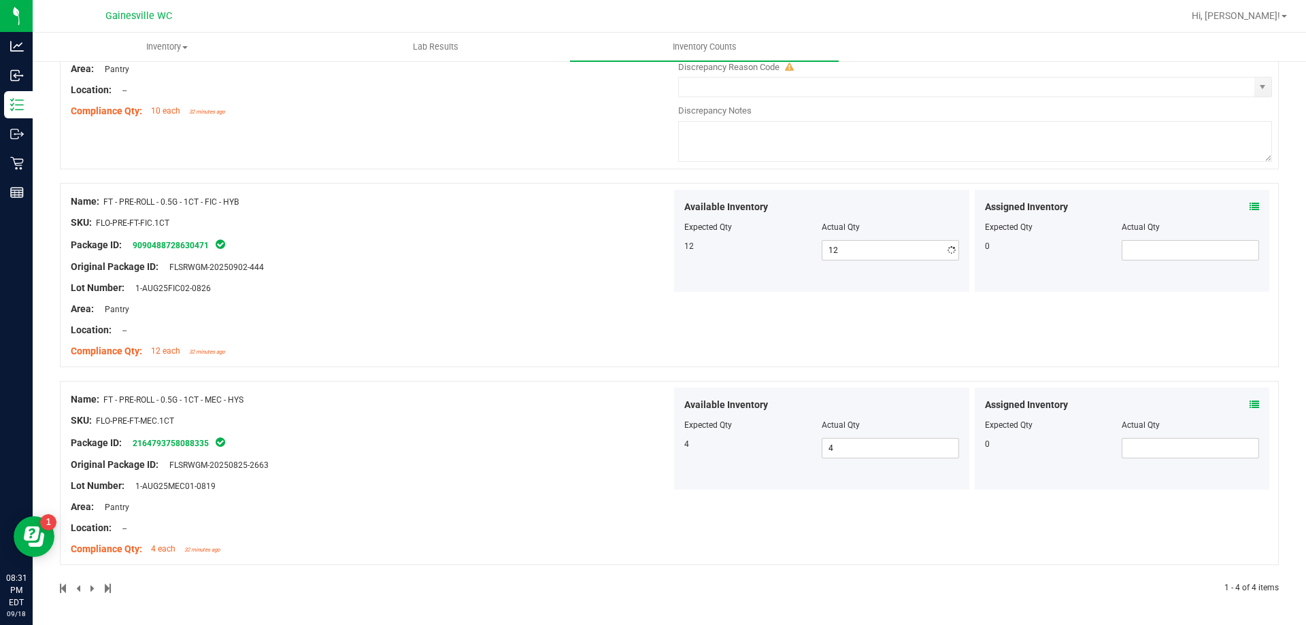
click at [503, 226] on div "Name: FT - PRE-ROLL - 0.5G - 1CT - FIC - HYB SKU: FLO-PRE-FT-FIC.1CT Package ID…" at bounding box center [371, 276] width 600 height 173
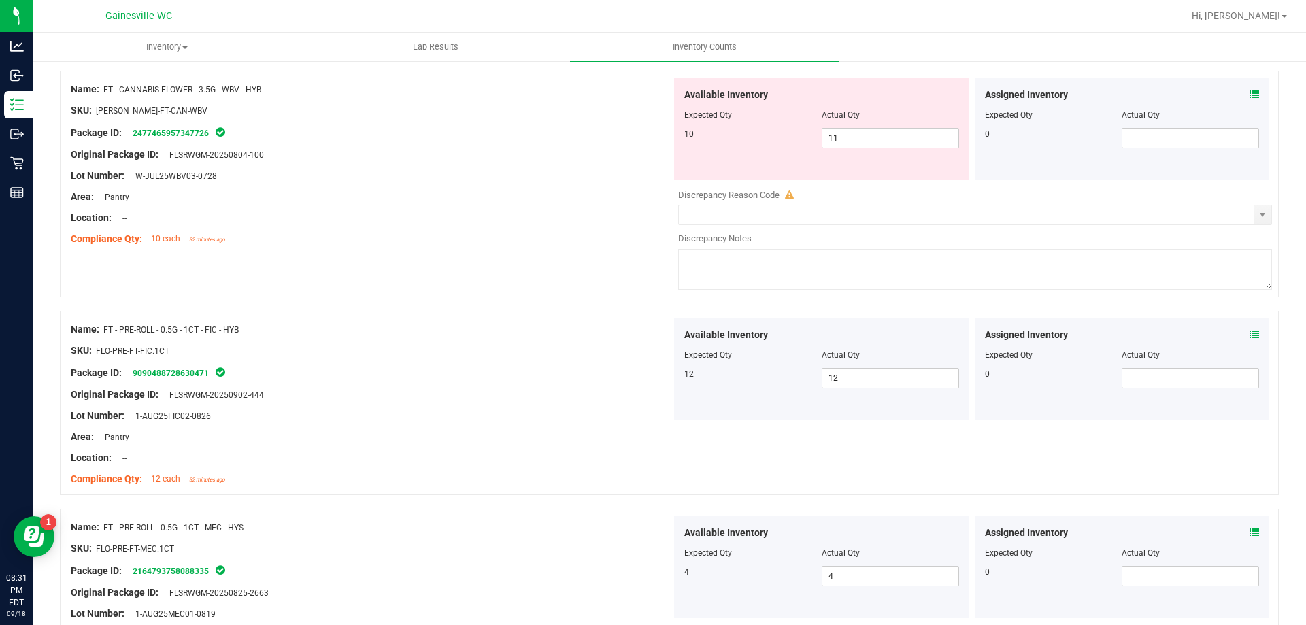
scroll to position [136, 0]
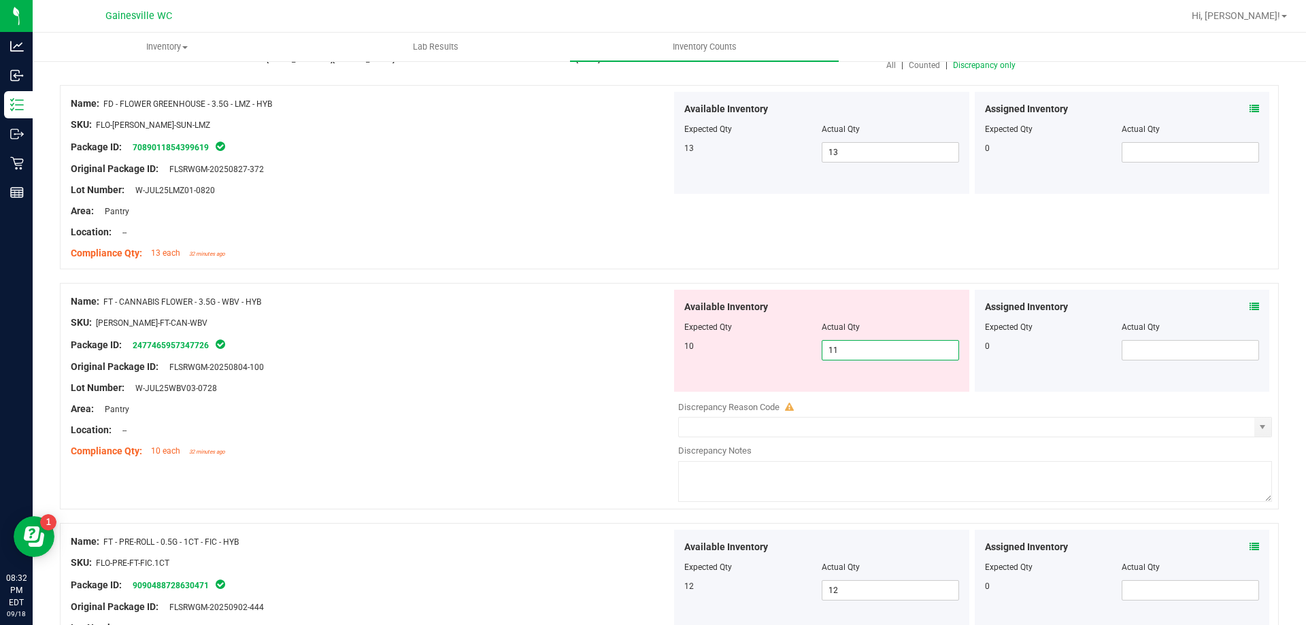
drag, startPoint x: 852, startPoint y: 348, endPoint x: 777, endPoint y: 350, distance: 74.8
click at [777, 350] on div "10 11 11" at bounding box center [821, 350] width 275 height 20
type input "10"
click at [370, 441] on div at bounding box center [371, 440] width 600 height 7
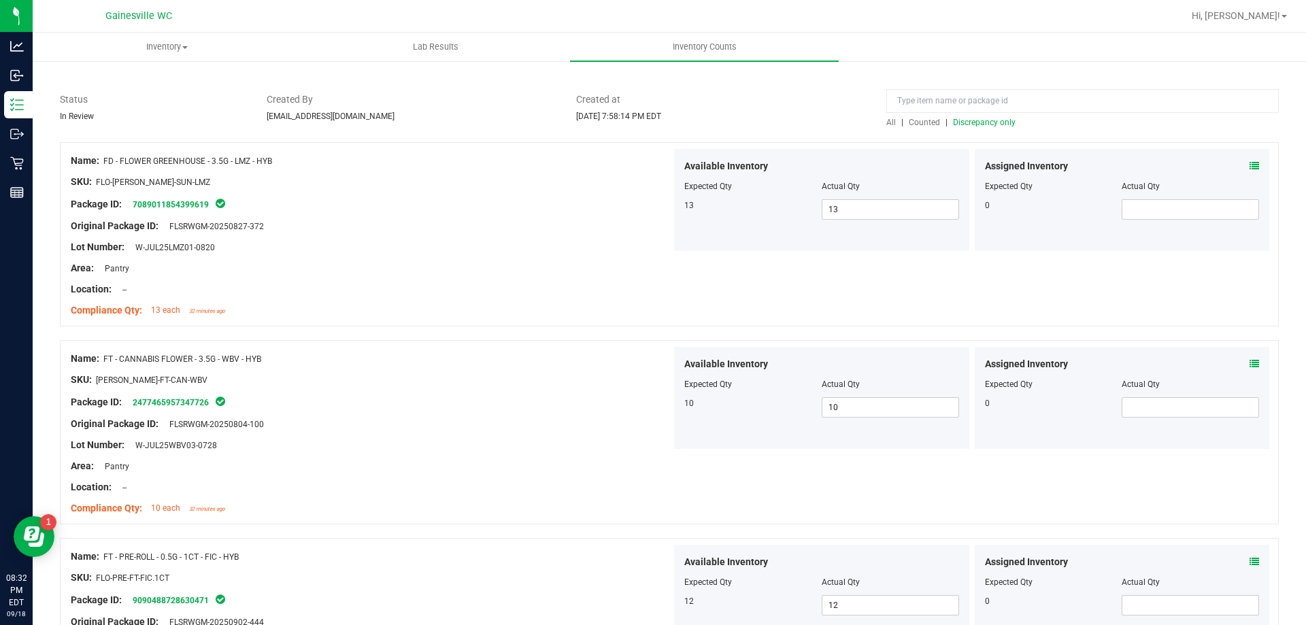
scroll to position [0, 0]
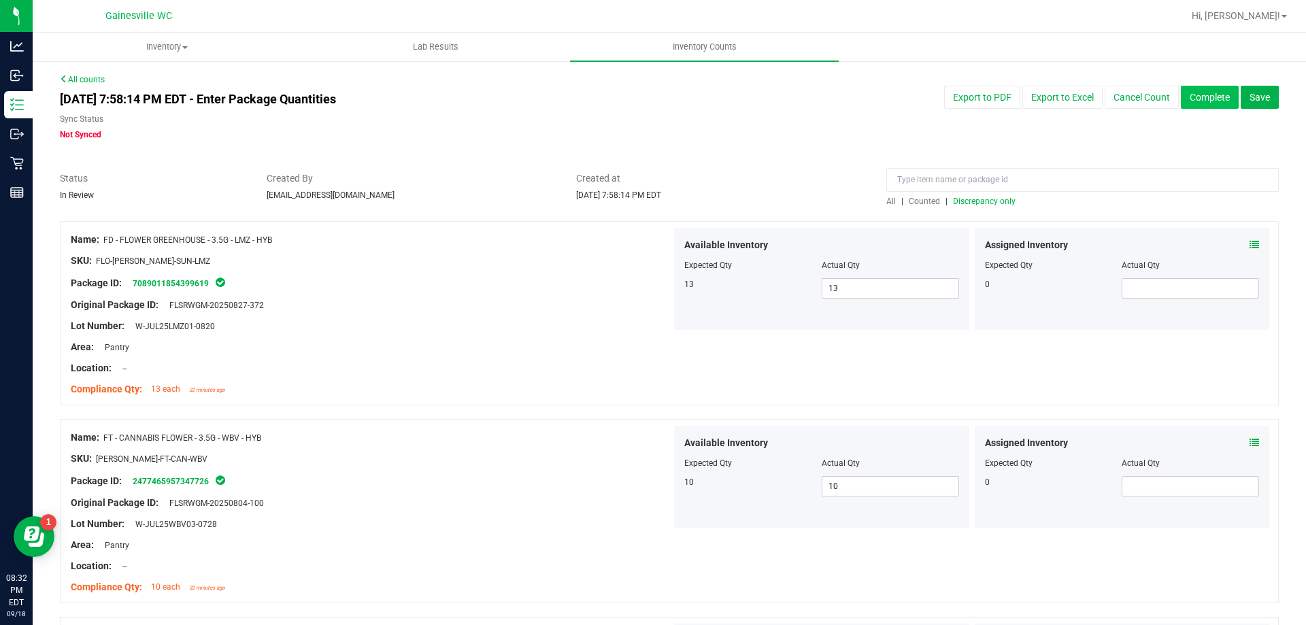
click at [1180, 96] on button "Complete" at bounding box center [1209, 97] width 58 height 23
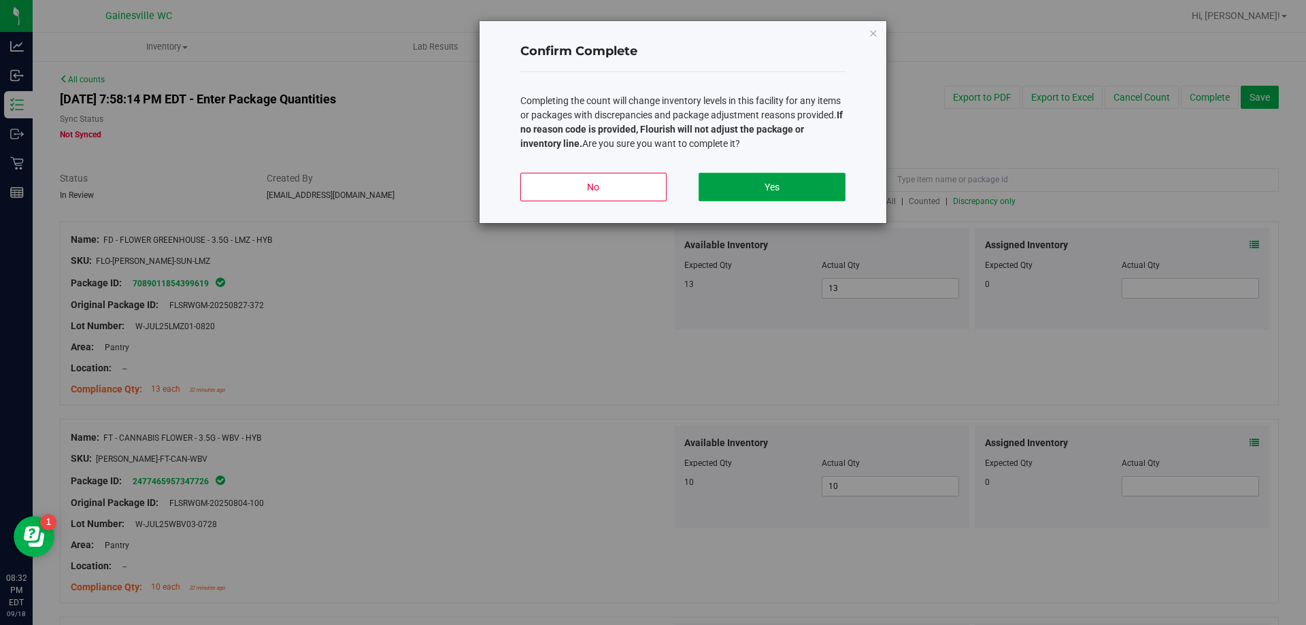
click at [762, 192] on button "Yes" at bounding box center [771, 187] width 146 height 29
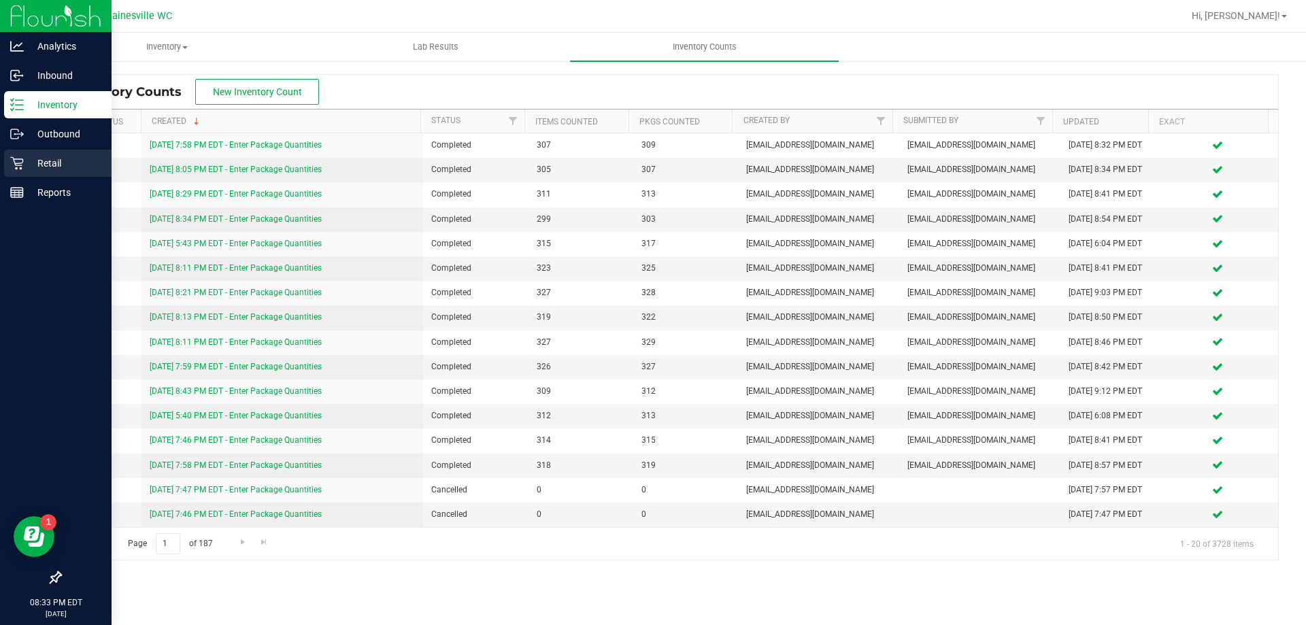
click at [20, 164] on icon at bounding box center [17, 163] width 14 height 14
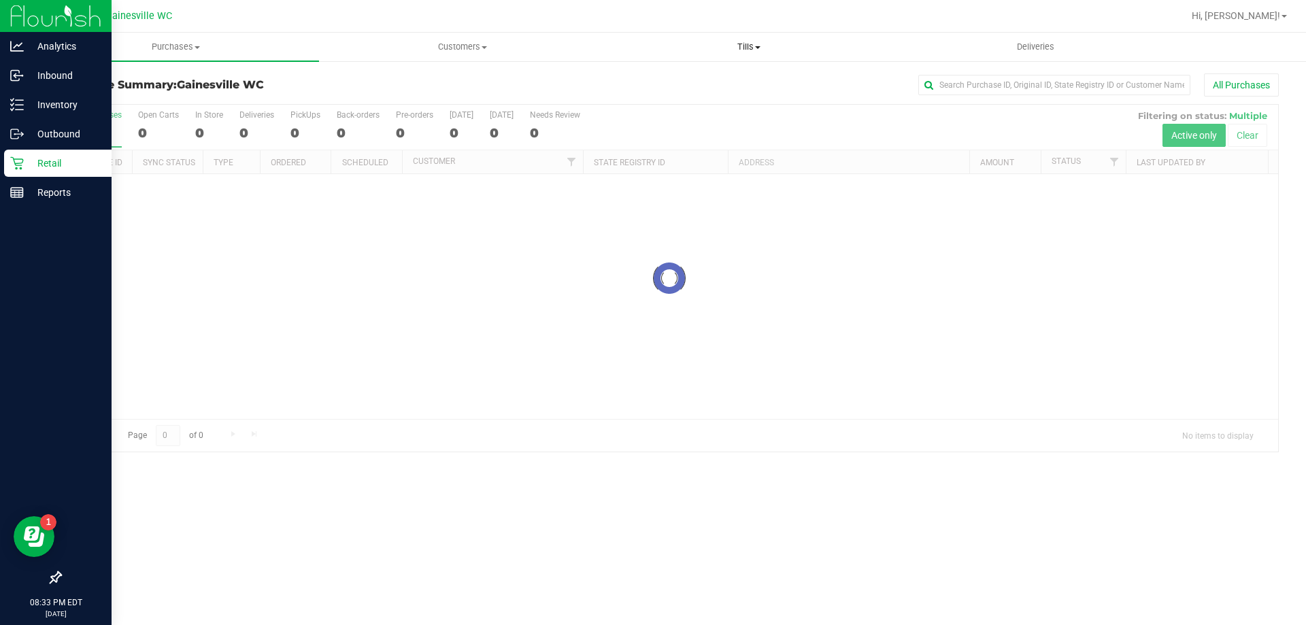
click at [748, 40] on uib-tab-heading "Tills Manage tills Reconcile e-payments" at bounding box center [748, 46] width 285 height 27
click at [704, 82] on li "Manage tills" at bounding box center [748, 82] width 286 height 16
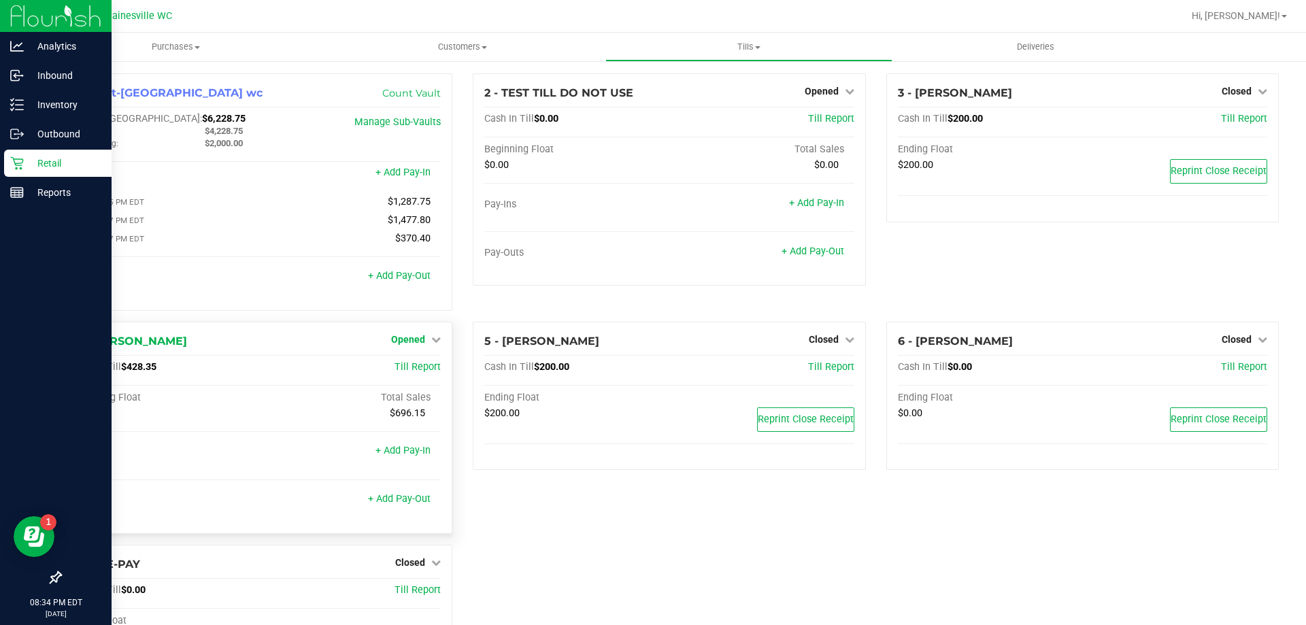
click at [422, 344] on link "Opened" at bounding box center [416, 339] width 50 height 11
click at [413, 373] on link "Close Till" at bounding box center [410, 367] width 37 height 11
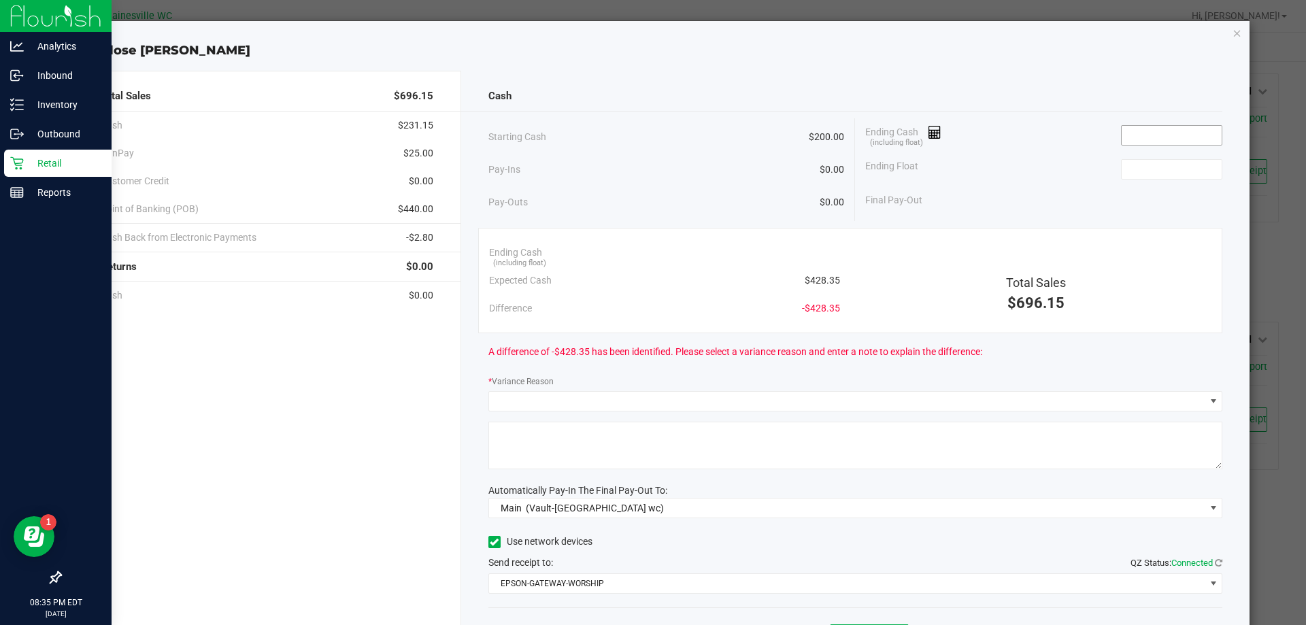
click at [1138, 136] on input at bounding box center [1171, 135] width 100 height 19
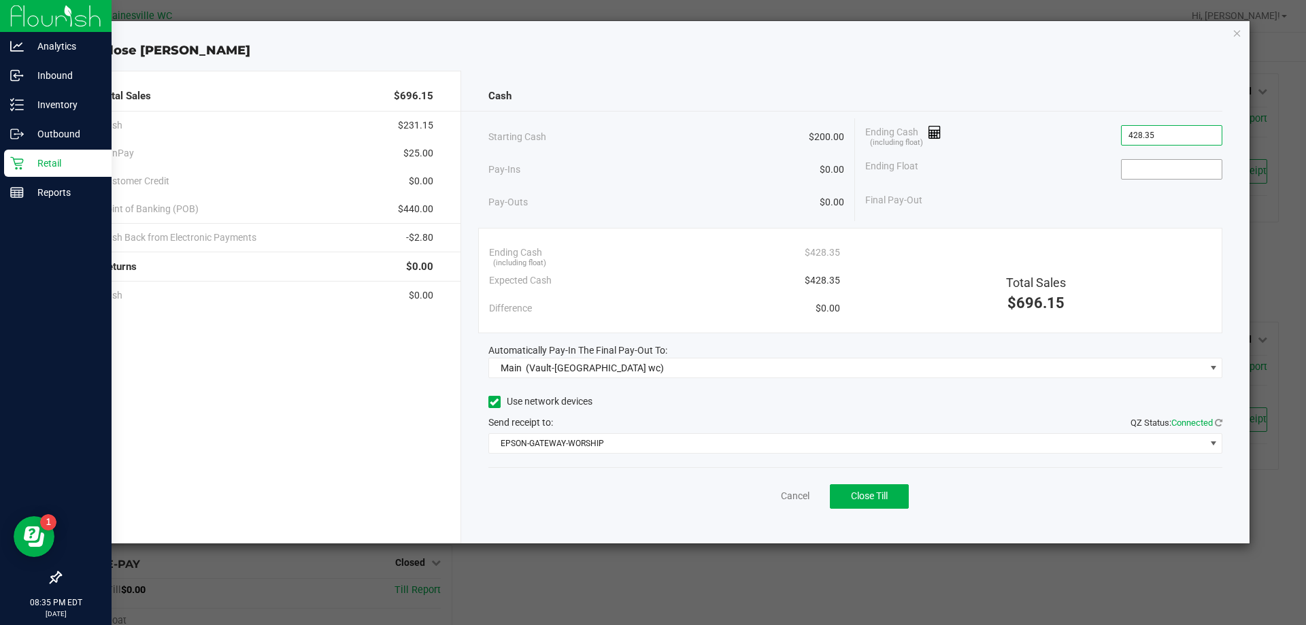
type input "$428.35"
click at [1146, 171] on input at bounding box center [1171, 169] width 100 height 19
type input "$200.00"
click at [862, 495] on span "Close Till" at bounding box center [869, 495] width 37 height 11
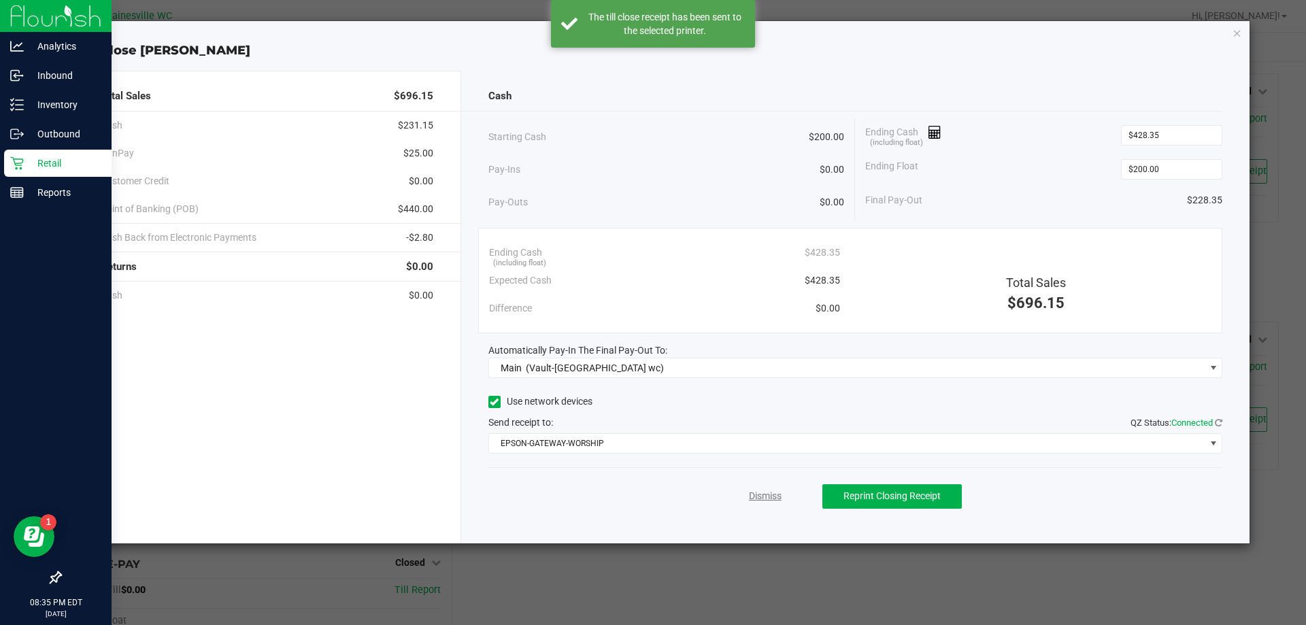
click at [769, 500] on link "Dismiss" at bounding box center [765, 496] width 33 height 14
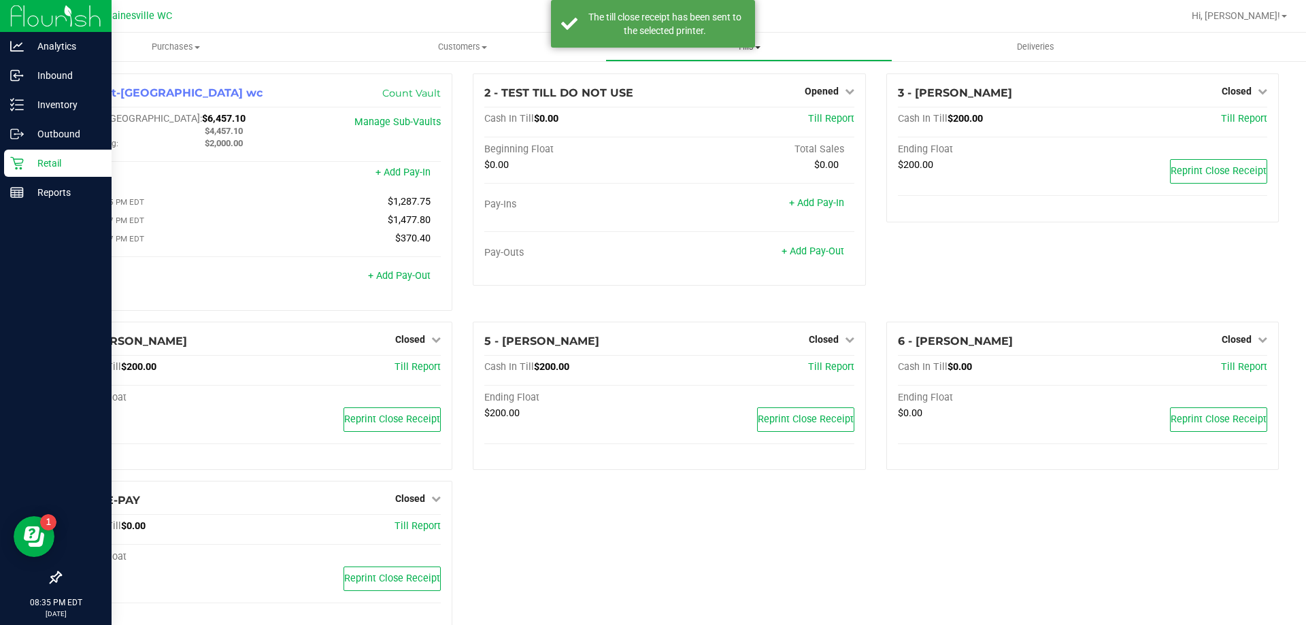
click at [752, 48] on span "Tills" at bounding box center [748, 47] width 285 height 12
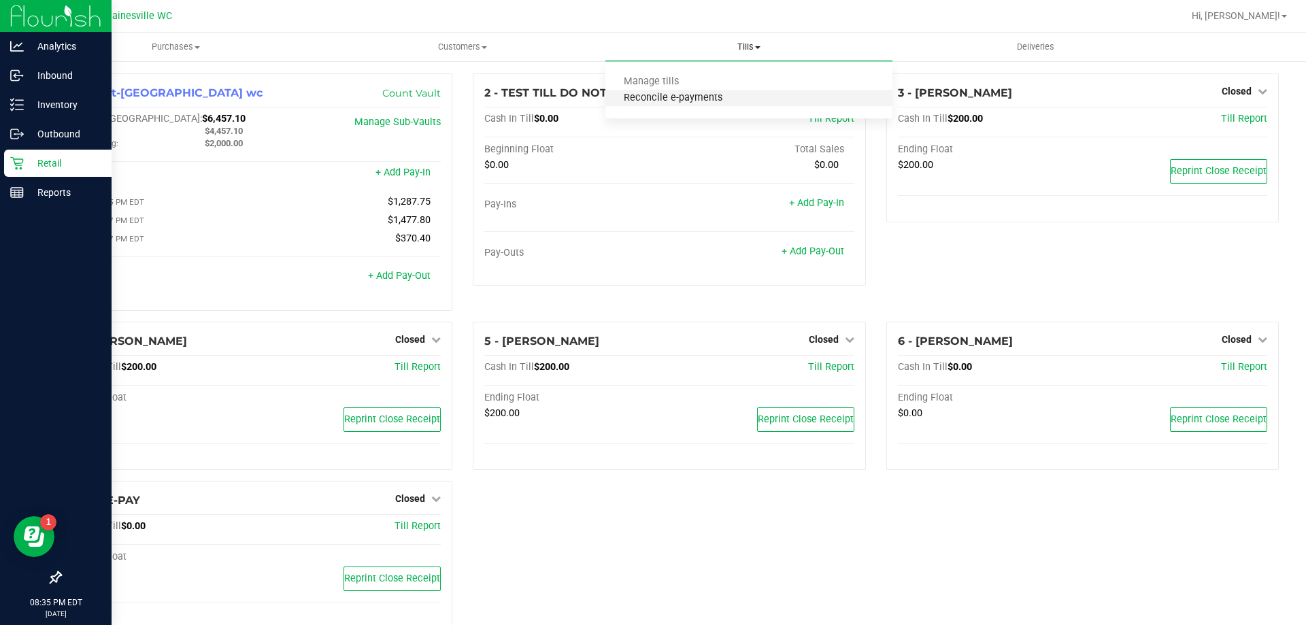
click at [716, 97] on span "Reconcile e-payments" at bounding box center [672, 98] width 135 height 12
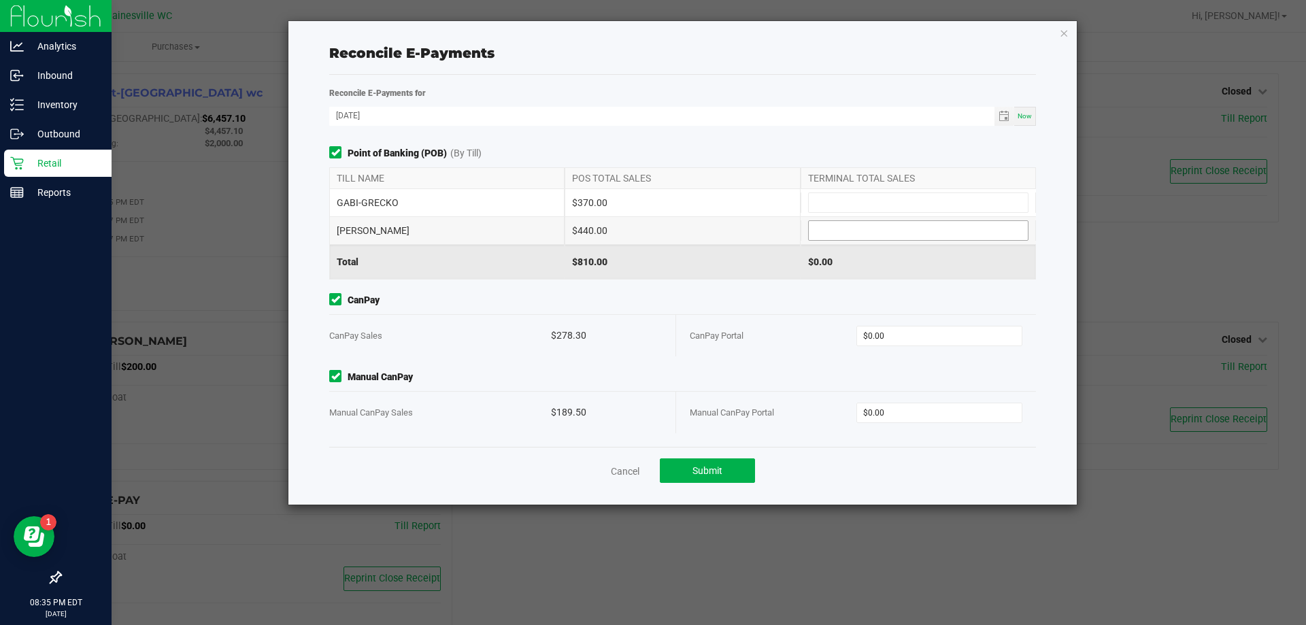
click at [866, 233] on input at bounding box center [918, 230] width 219 height 19
type input "$440.00"
click at [855, 201] on input at bounding box center [918, 202] width 219 height 19
type input "$370.00"
click at [906, 340] on input "0" at bounding box center [939, 335] width 165 height 19
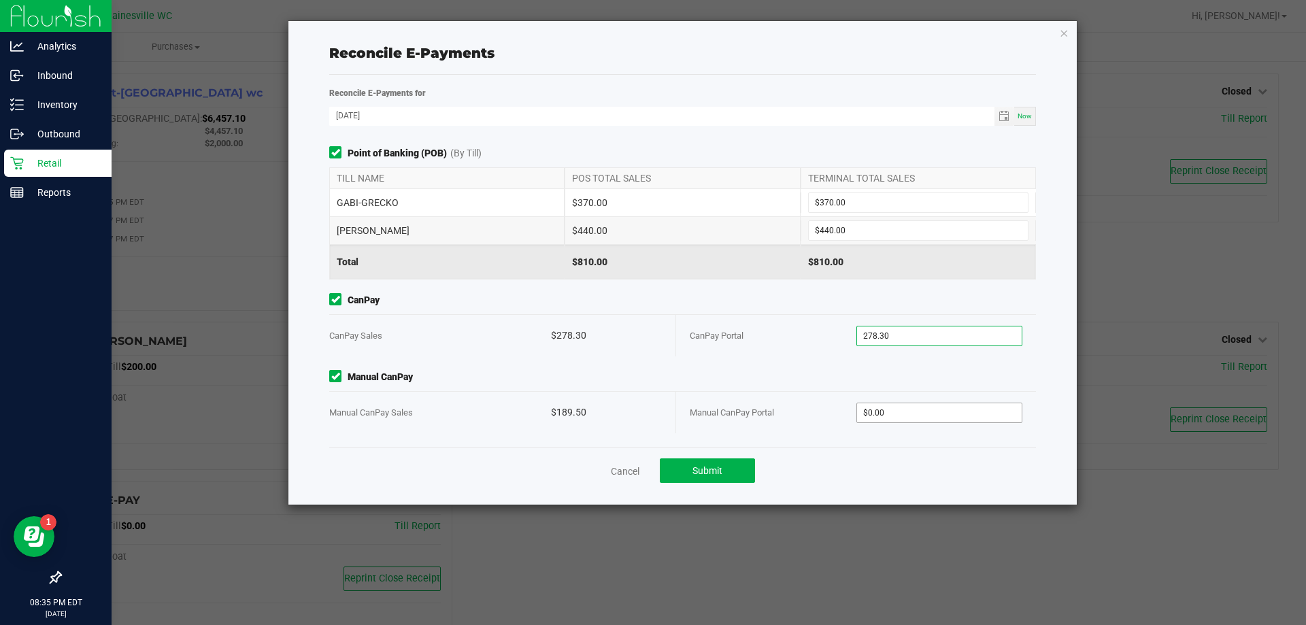
type input "$278.30"
click at [913, 420] on input "0" at bounding box center [939, 412] width 165 height 19
type input "$189.50"
click at [683, 464] on button "Submit" at bounding box center [707, 470] width 95 height 24
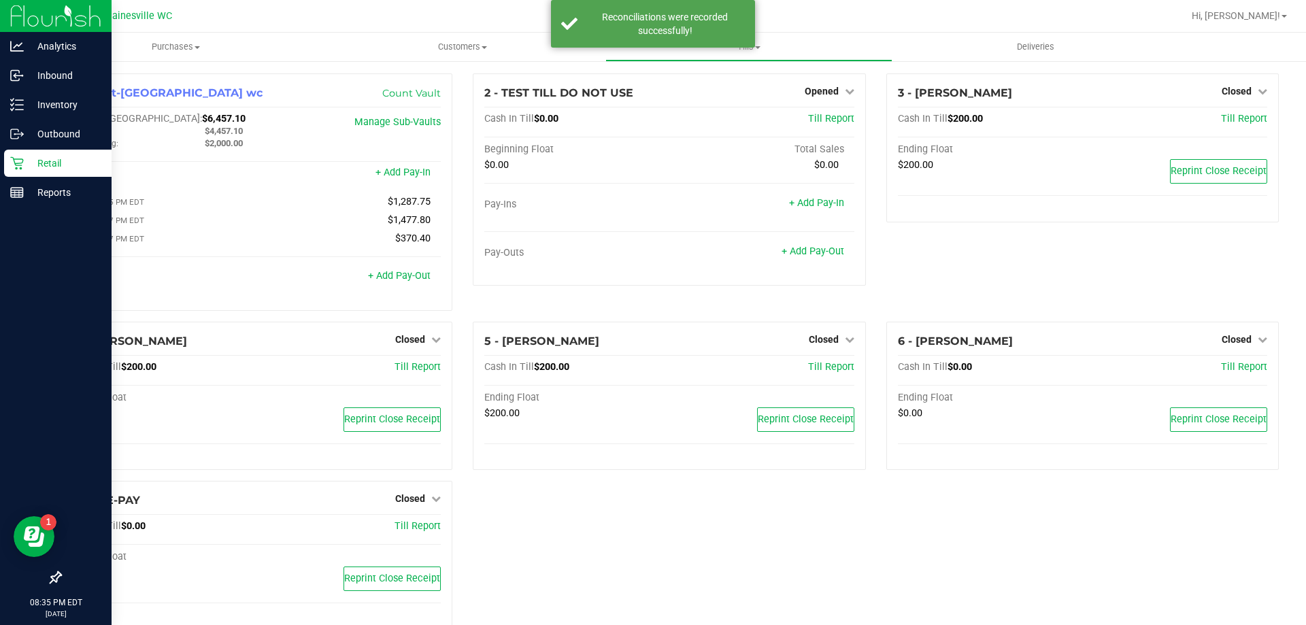
click at [33, 153] on div "Retail" at bounding box center [57, 163] width 107 height 27
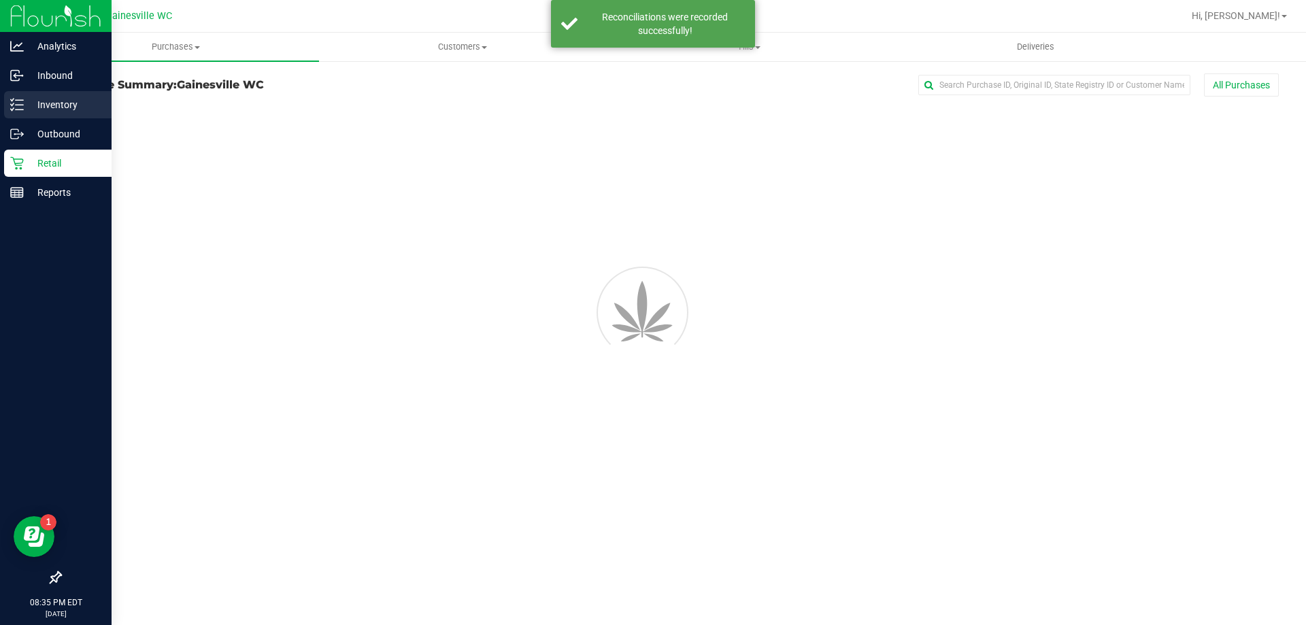
click at [55, 114] on div "Inventory" at bounding box center [57, 104] width 107 height 27
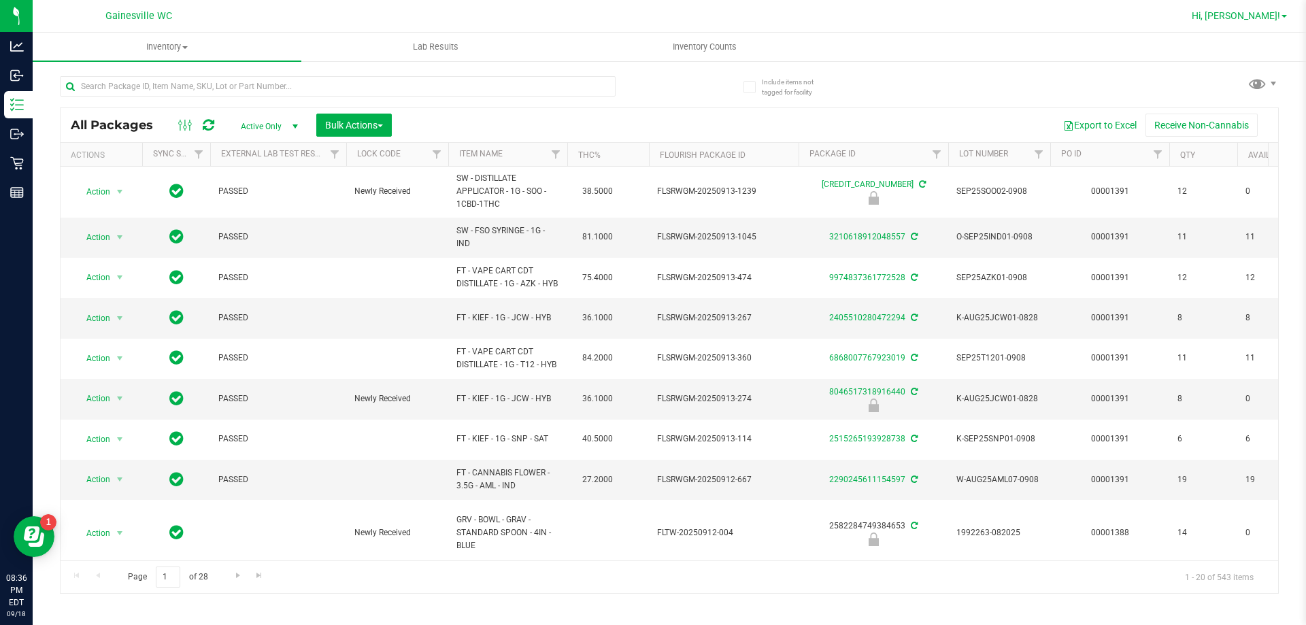
click at [1254, 19] on span "Hi, [PERSON_NAME]!" at bounding box center [1235, 15] width 88 height 11
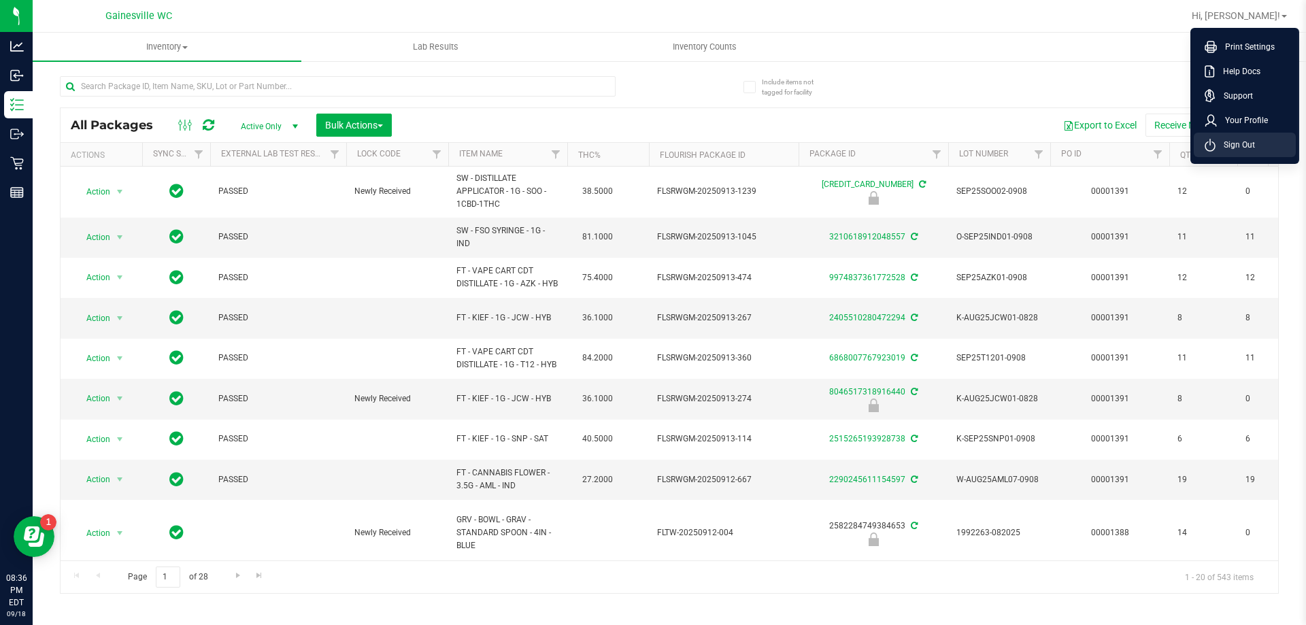
click at [1214, 152] on li "Sign Out" at bounding box center [1244, 145] width 102 height 24
